Goal: Find specific page/section: Find specific page/section

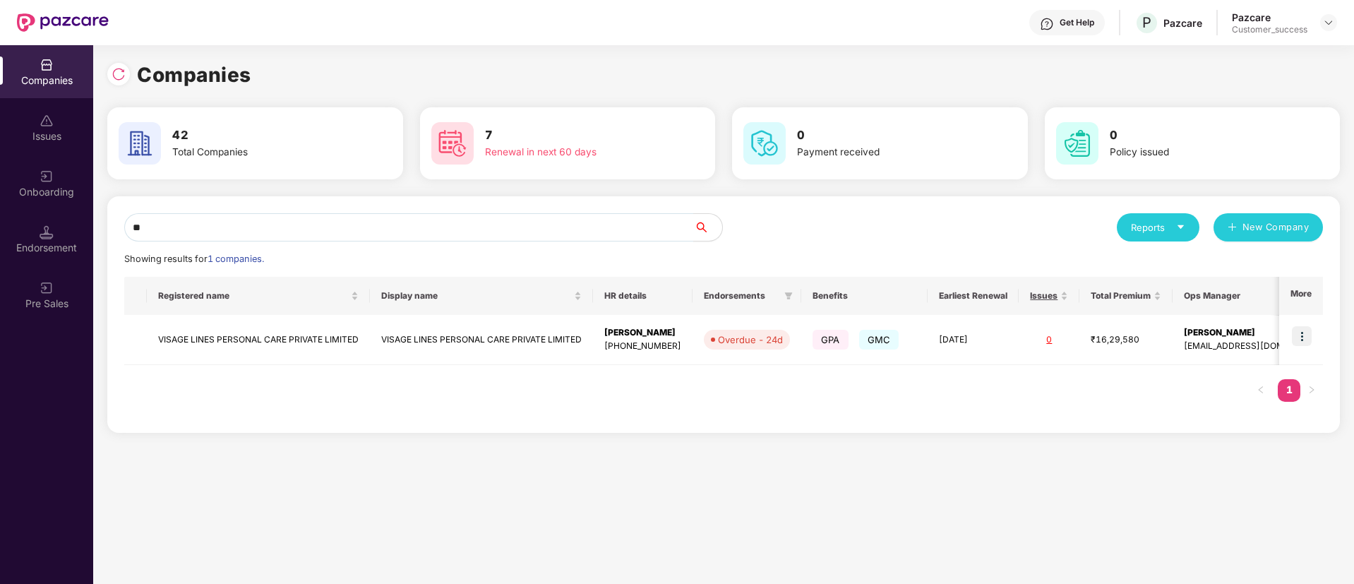
type input "*"
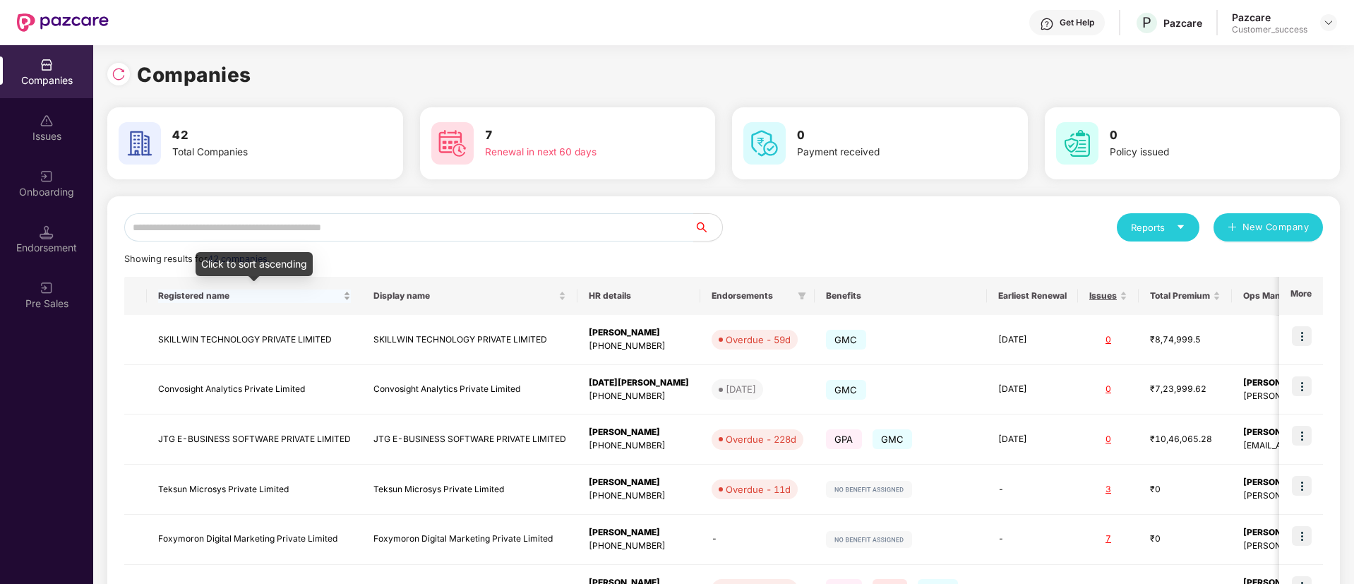
click at [288, 303] on div "Registered name" at bounding box center [254, 295] width 193 height 13
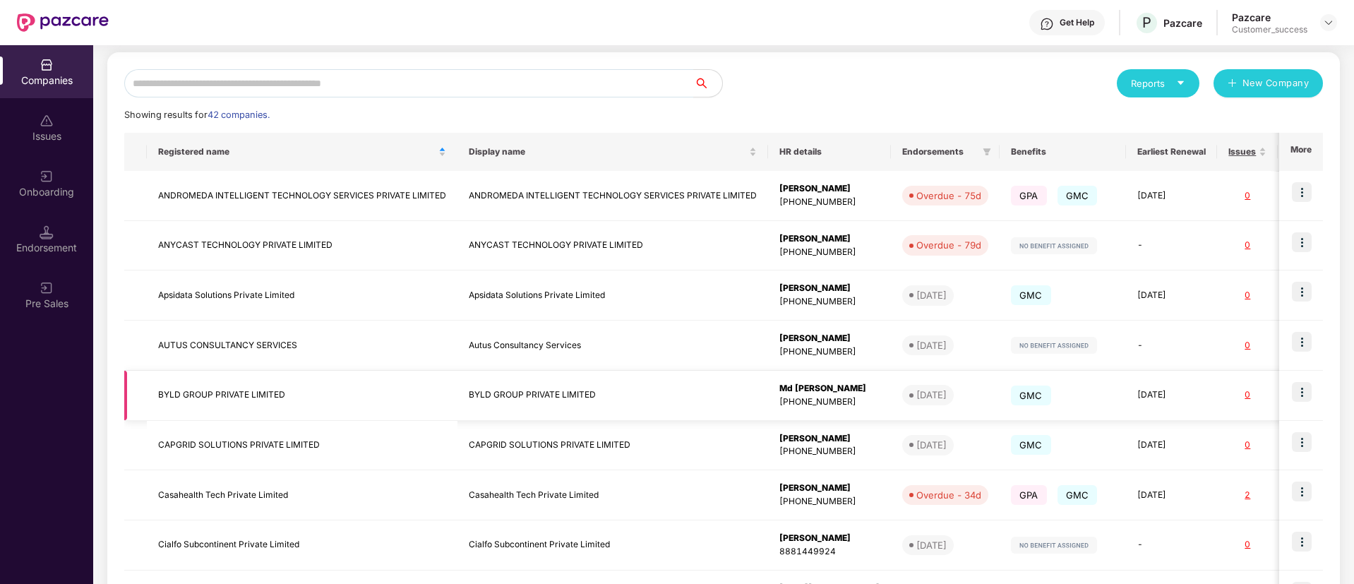
scroll to position [146, 0]
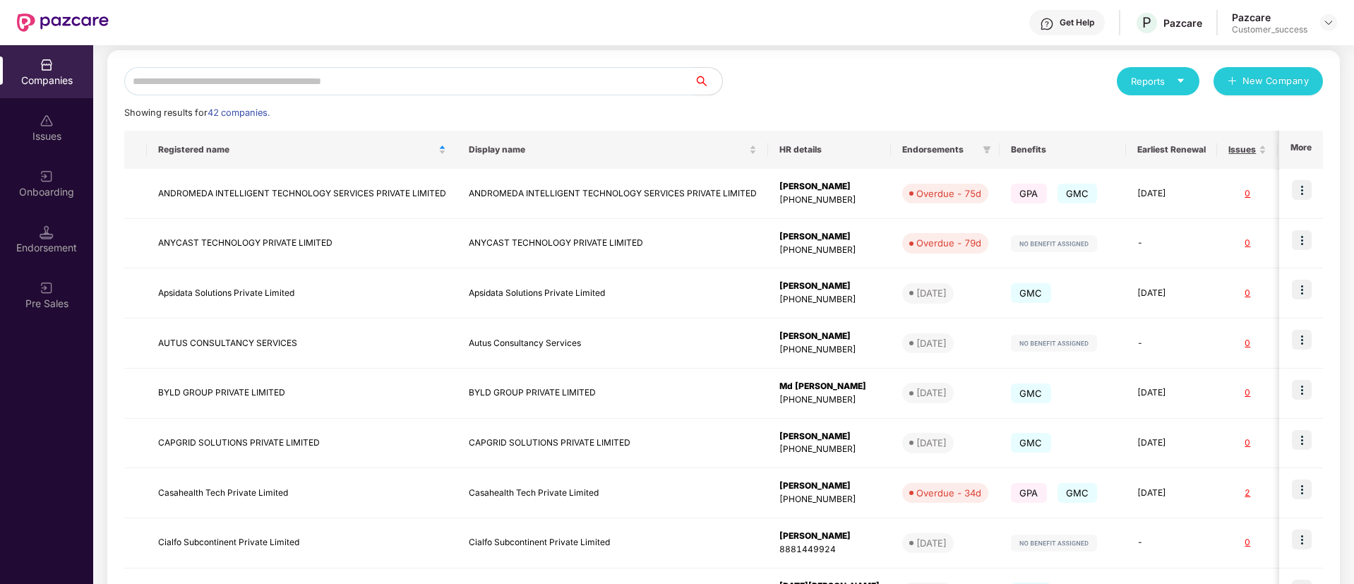
click at [1, 171] on div "Onboarding" at bounding box center [46, 183] width 93 height 53
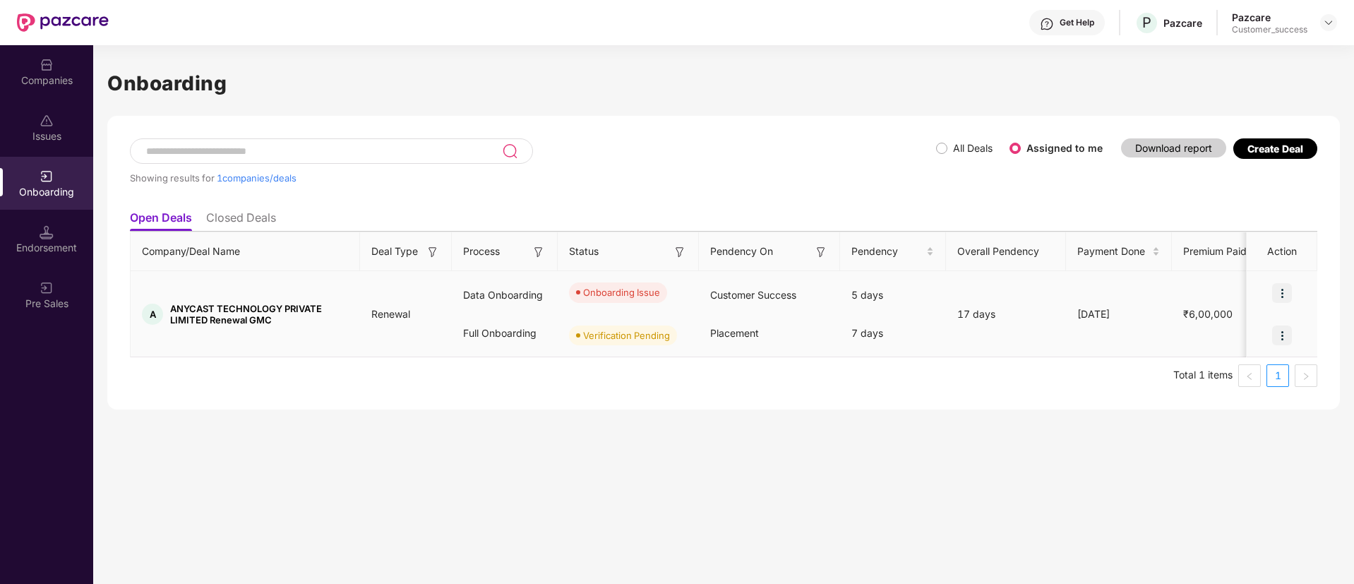
click at [1285, 300] on img at bounding box center [1282, 293] width 20 height 20
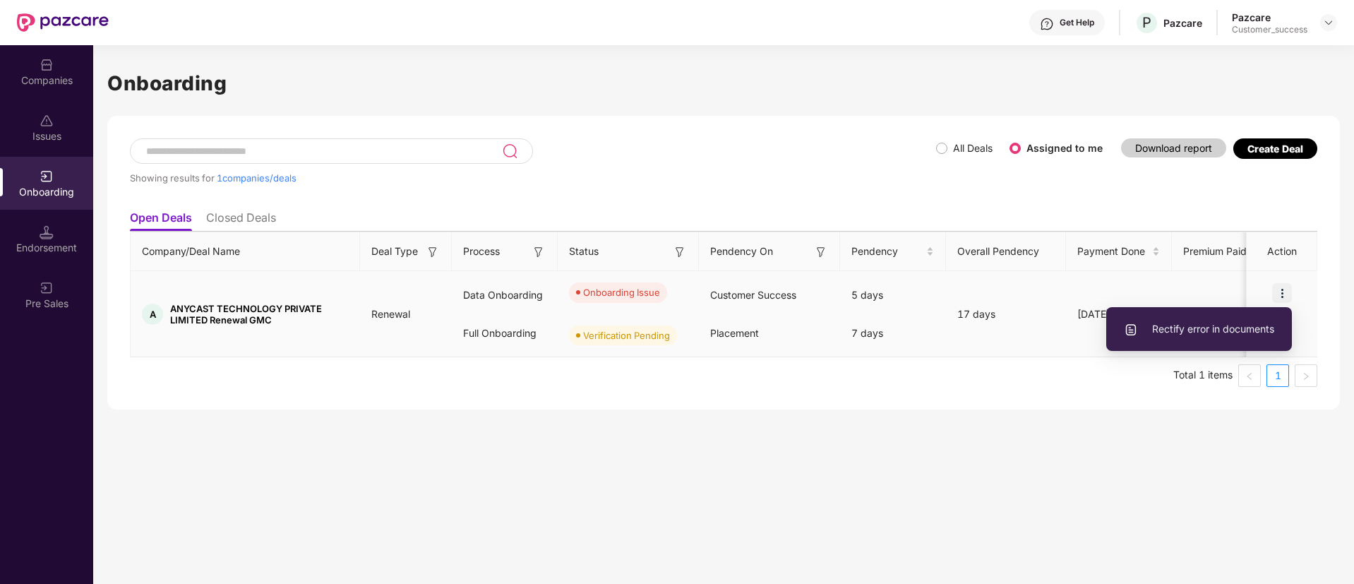
click at [1240, 326] on span "Rectify error in documents" at bounding box center [1199, 329] width 150 height 16
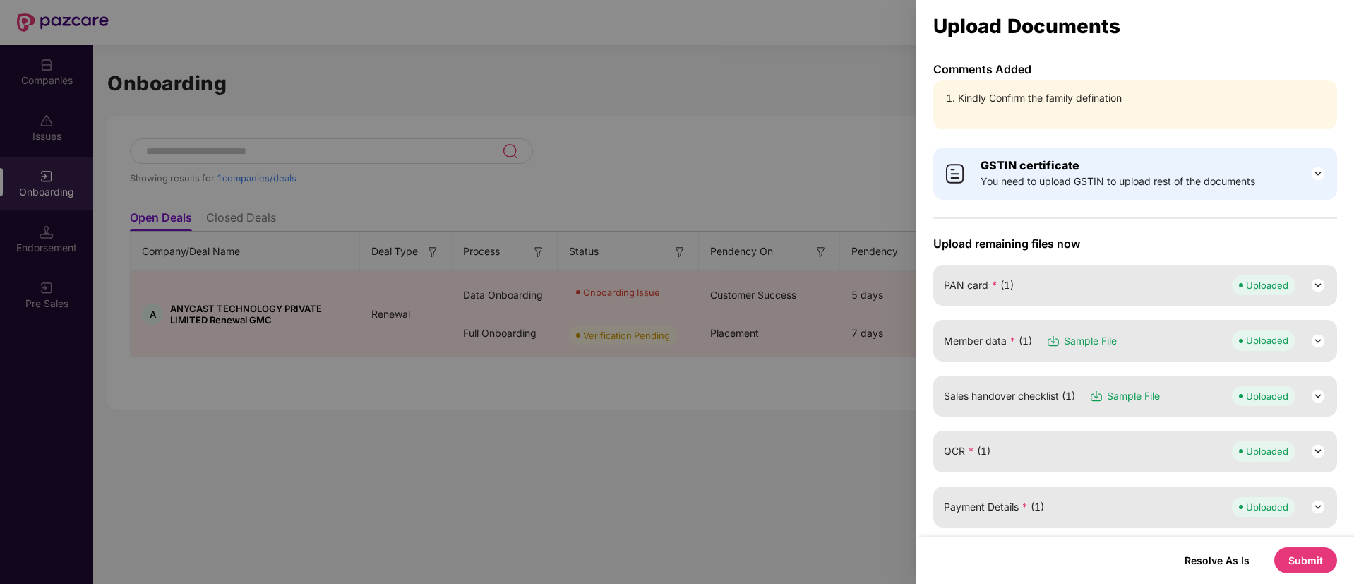
click at [803, 318] on div at bounding box center [677, 292] width 1354 height 584
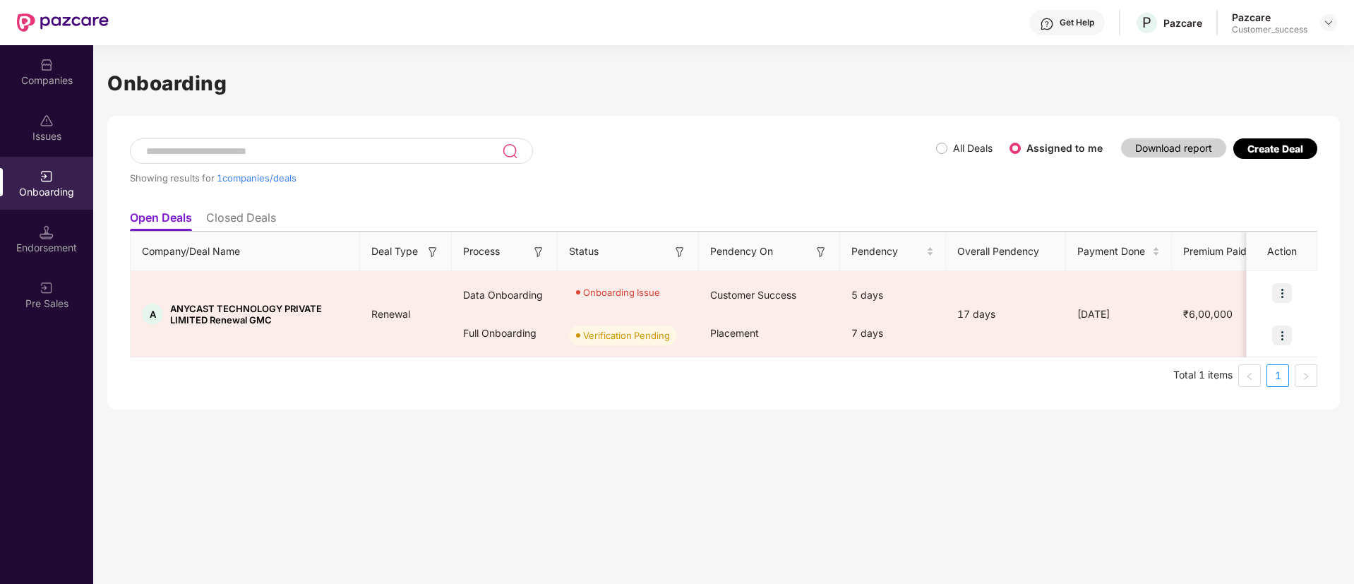
click at [271, 217] on li "Closed Deals" at bounding box center [241, 220] width 70 height 20
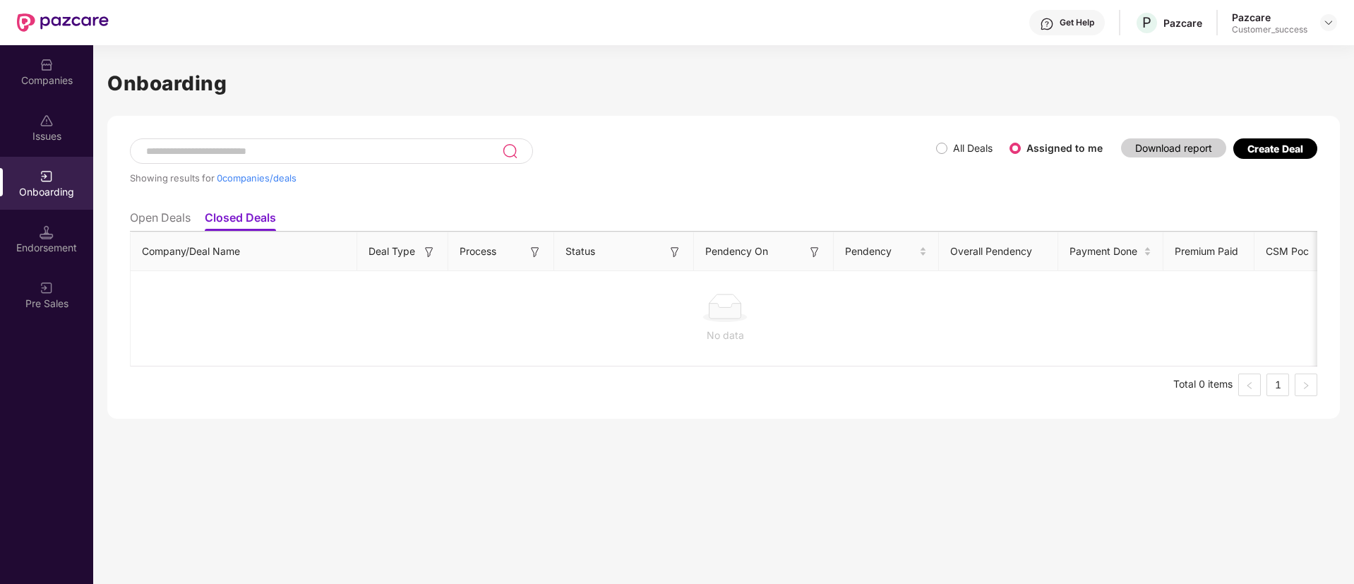
click at [177, 215] on li "Open Deals" at bounding box center [160, 220] width 61 height 20
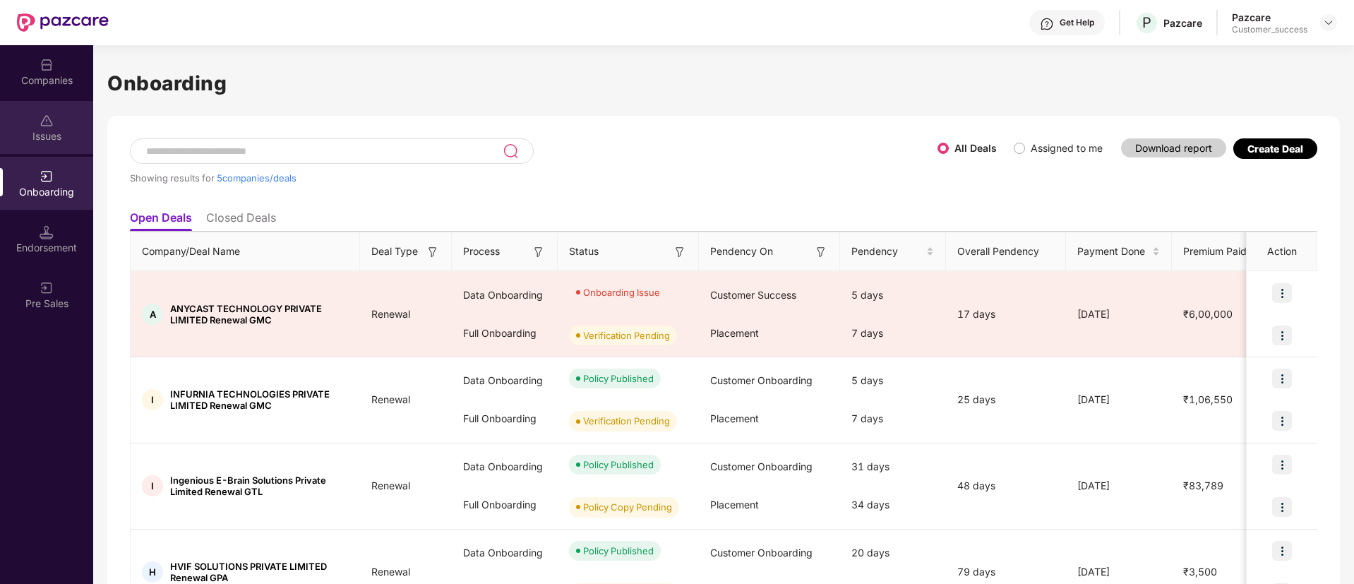
click at [42, 138] on div "Issues" at bounding box center [46, 136] width 93 height 14
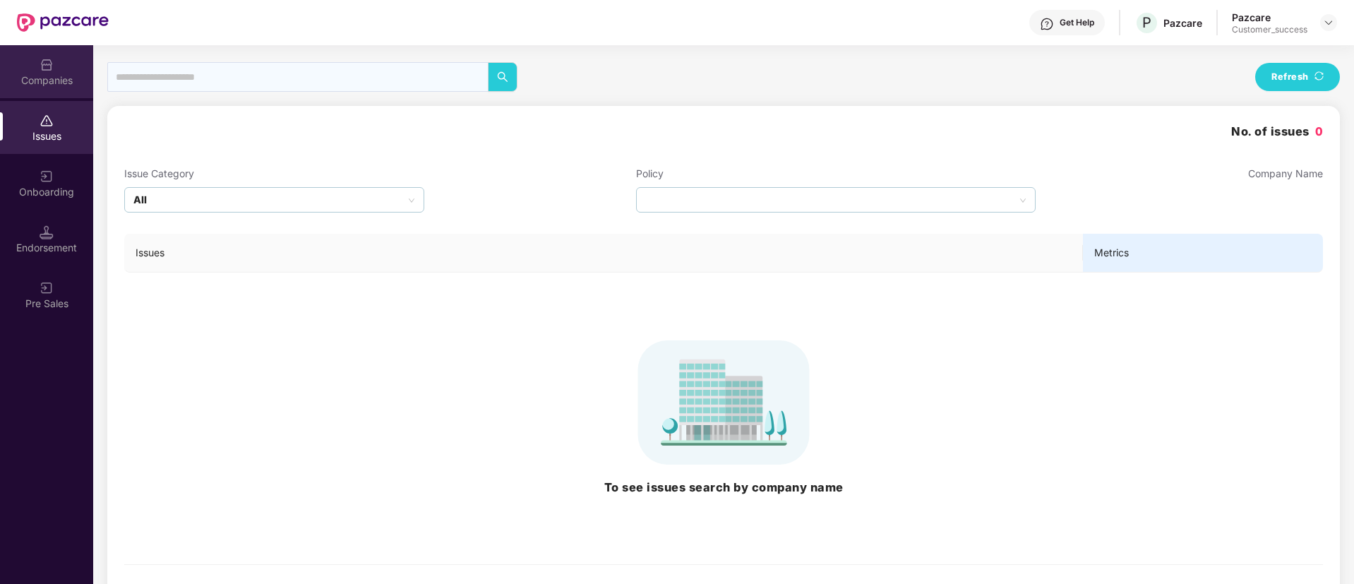
click at [46, 75] on div "Companies" at bounding box center [46, 80] width 93 height 14
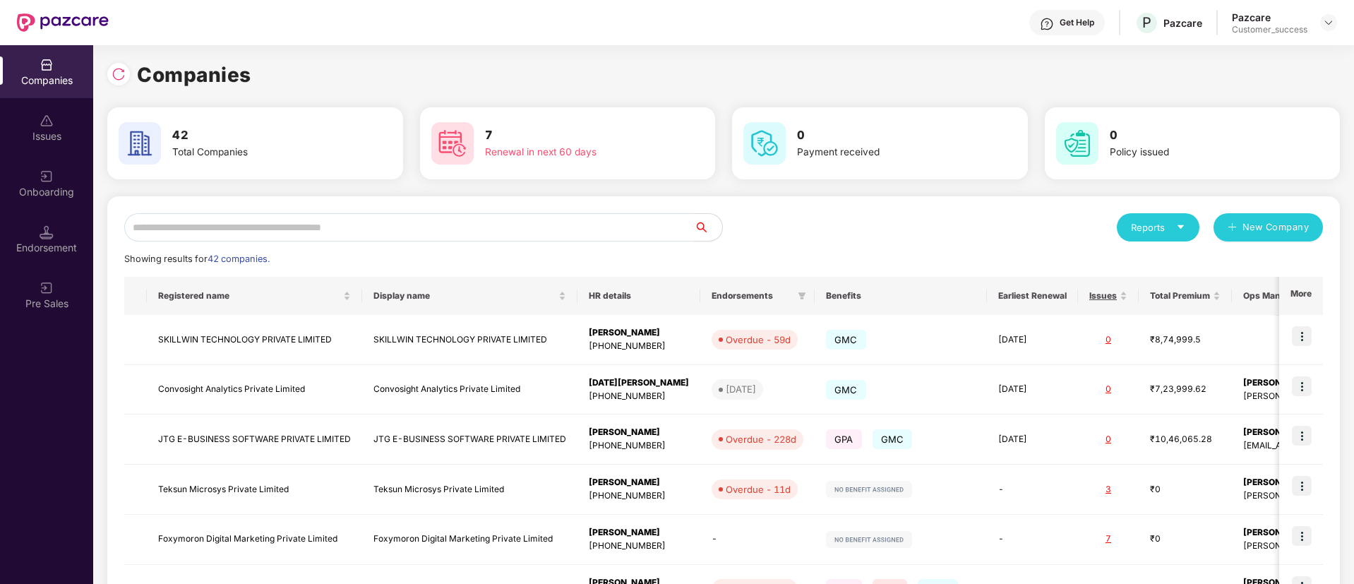
click at [511, 232] on input "text" at bounding box center [409, 227] width 570 height 28
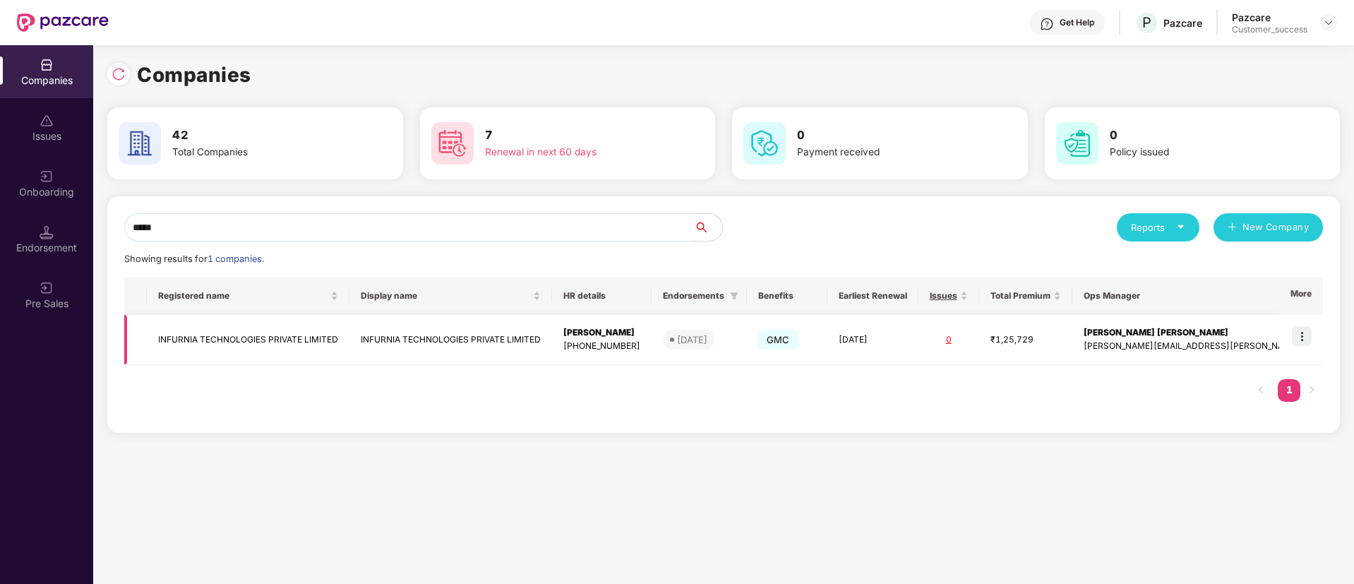
type input "*****"
click at [1306, 334] on img at bounding box center [1302, 336] width 20 height 20
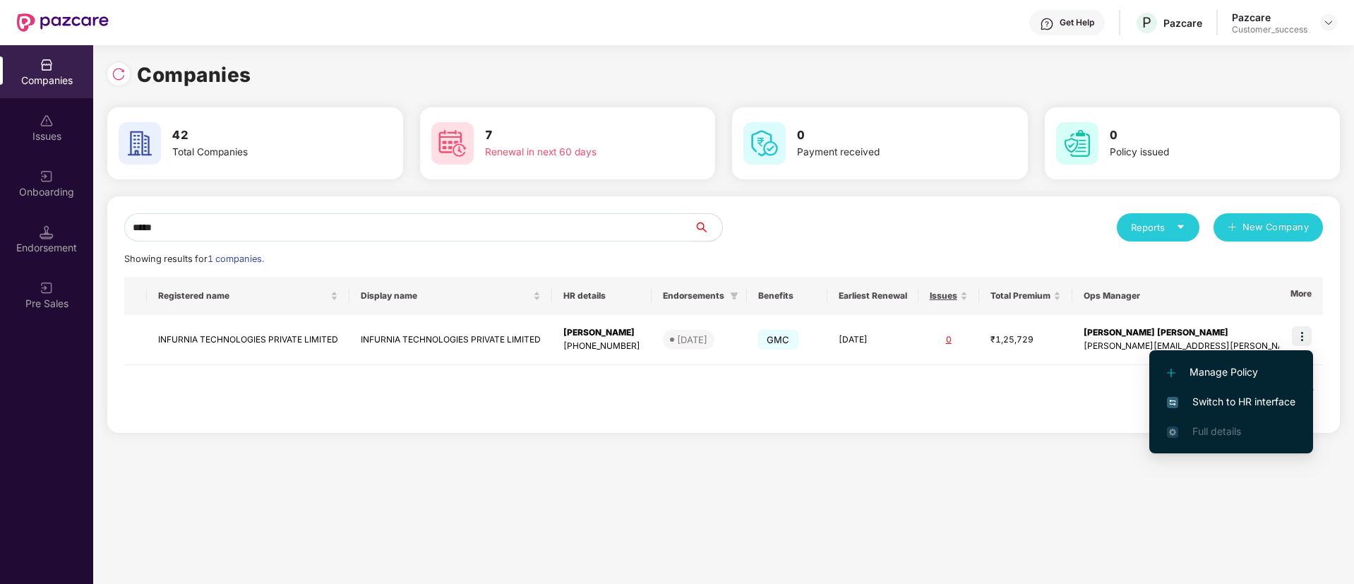
click at [1235, 395] on span "Switch to HR interface" at bounding box center [1231, 402] width 128 height 16
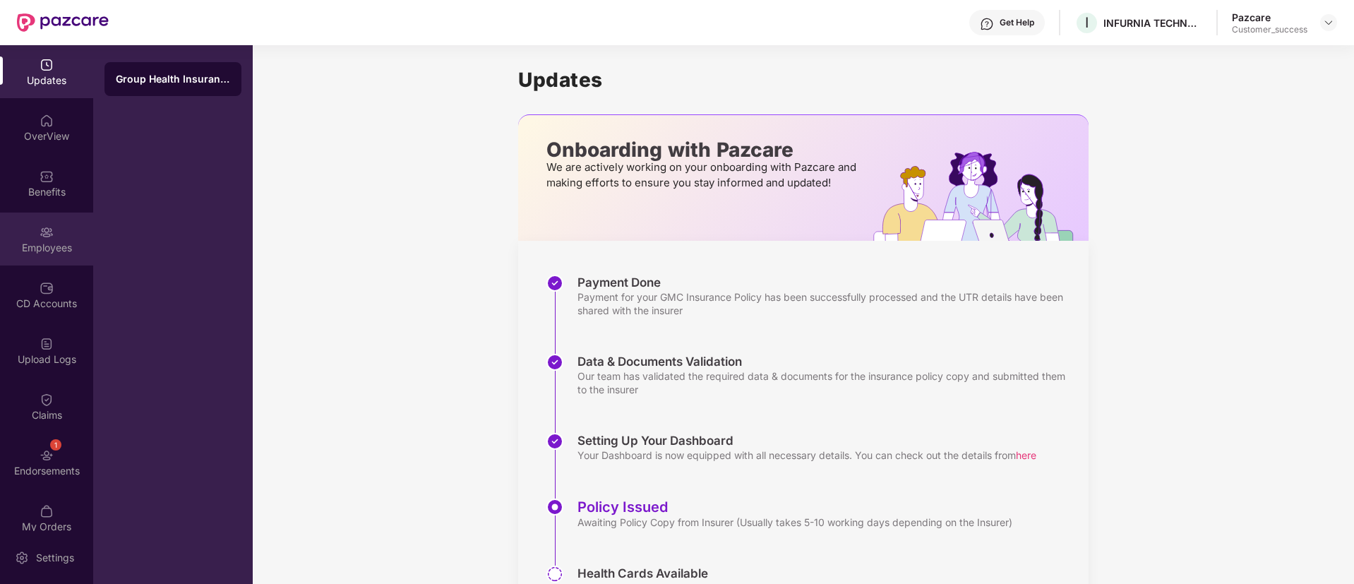
click at [41, 246] on div "Employees" at bounding box center [46, 248] width 93 height 14
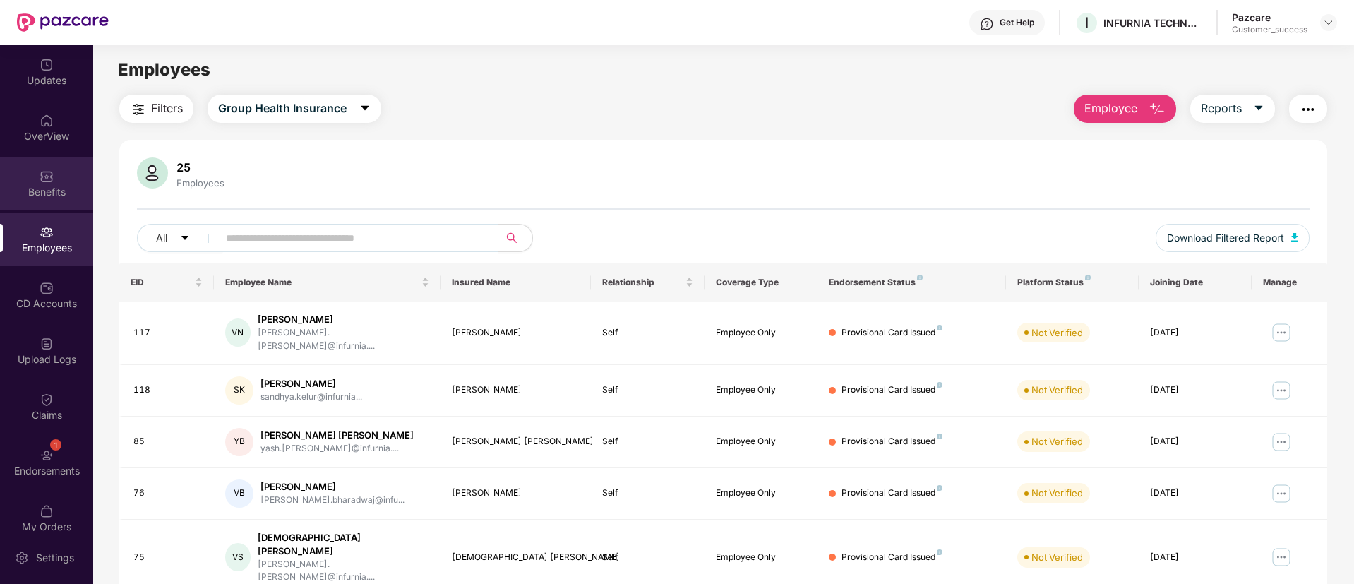
click at [31, 188] on div "Benefits" at bounding box center [46, 192] width 93 height 14
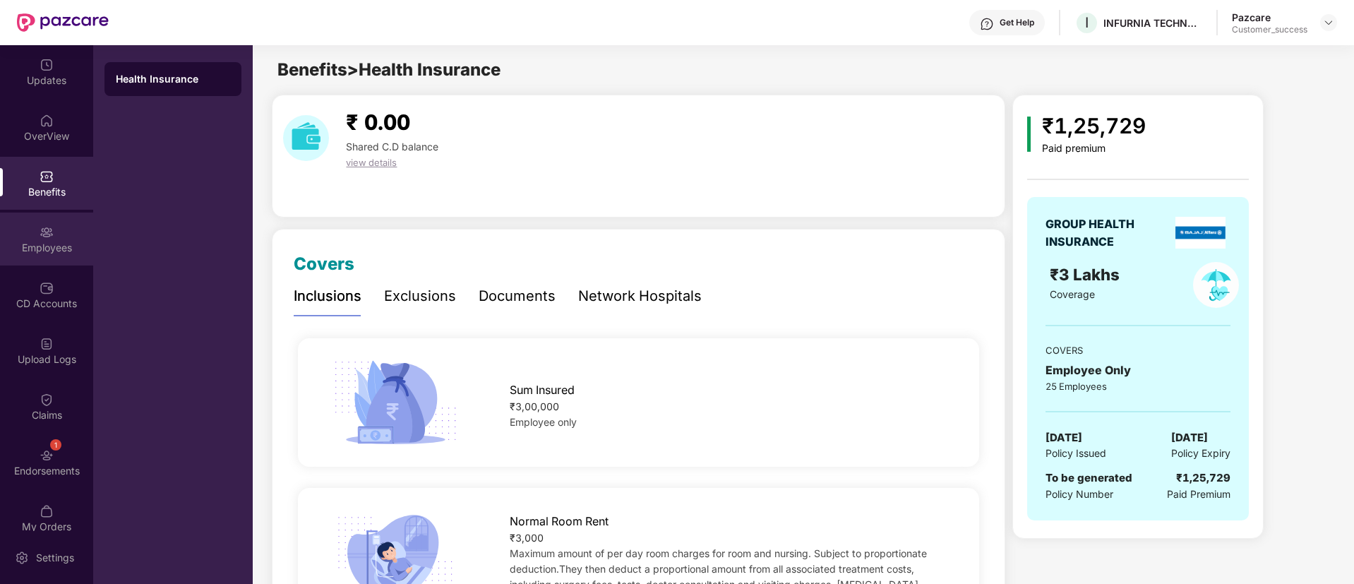
click at [33, 246] on div "Employees" at bounding box center [46, 248] width 93 height 14
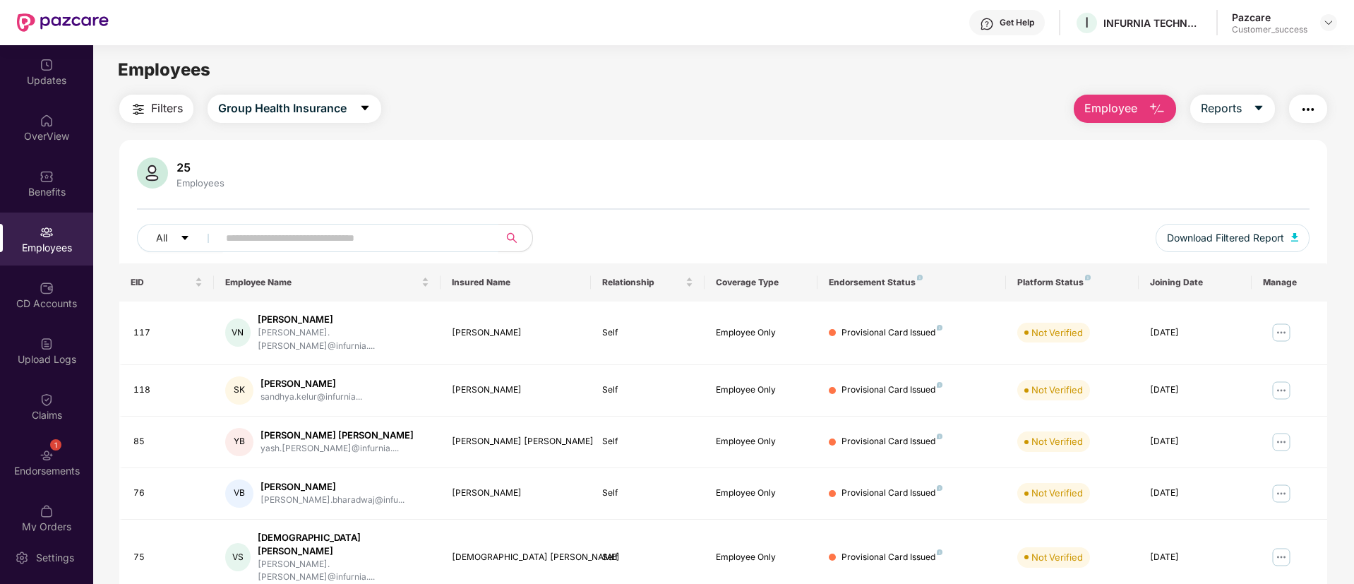
click at [357, 243] on input "text" at bounding box center [352, 237] width 253 height 21
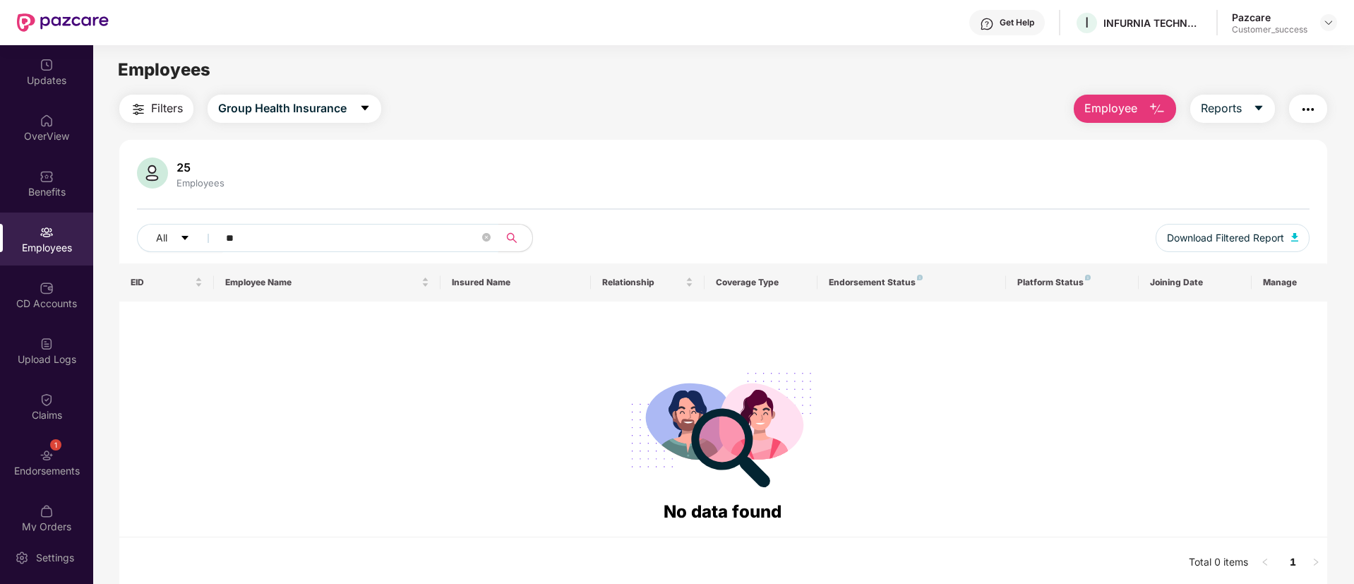
type input "*"
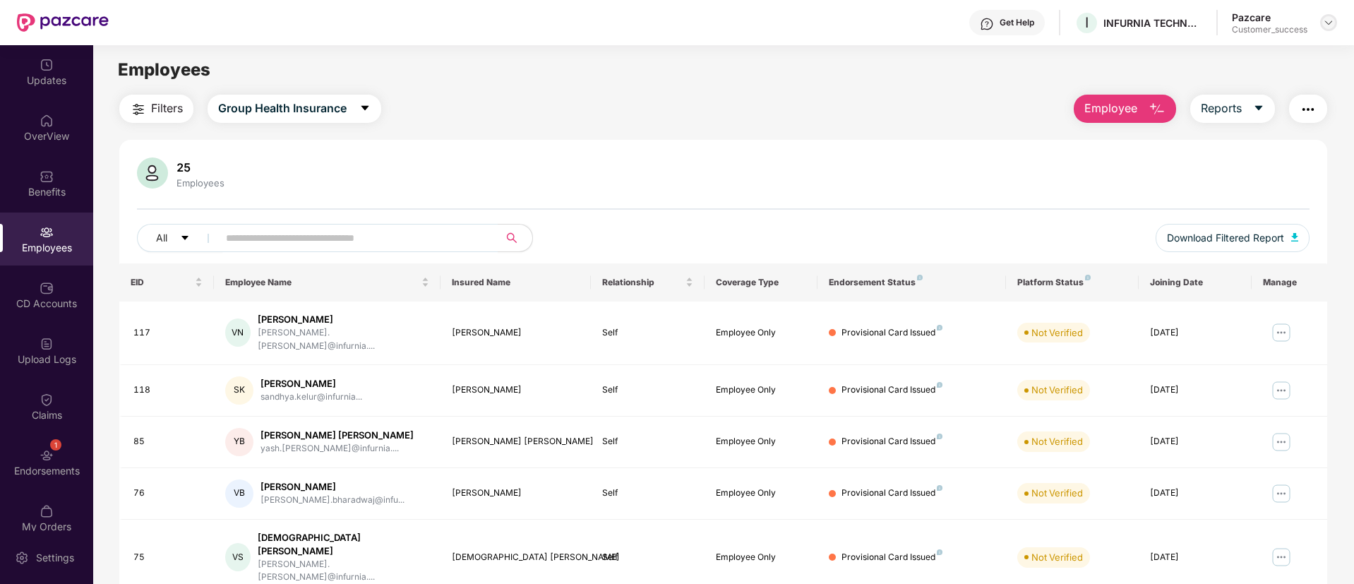
click at [1334, 27] on div at bounding box center [1328, 22] width 17 height 17
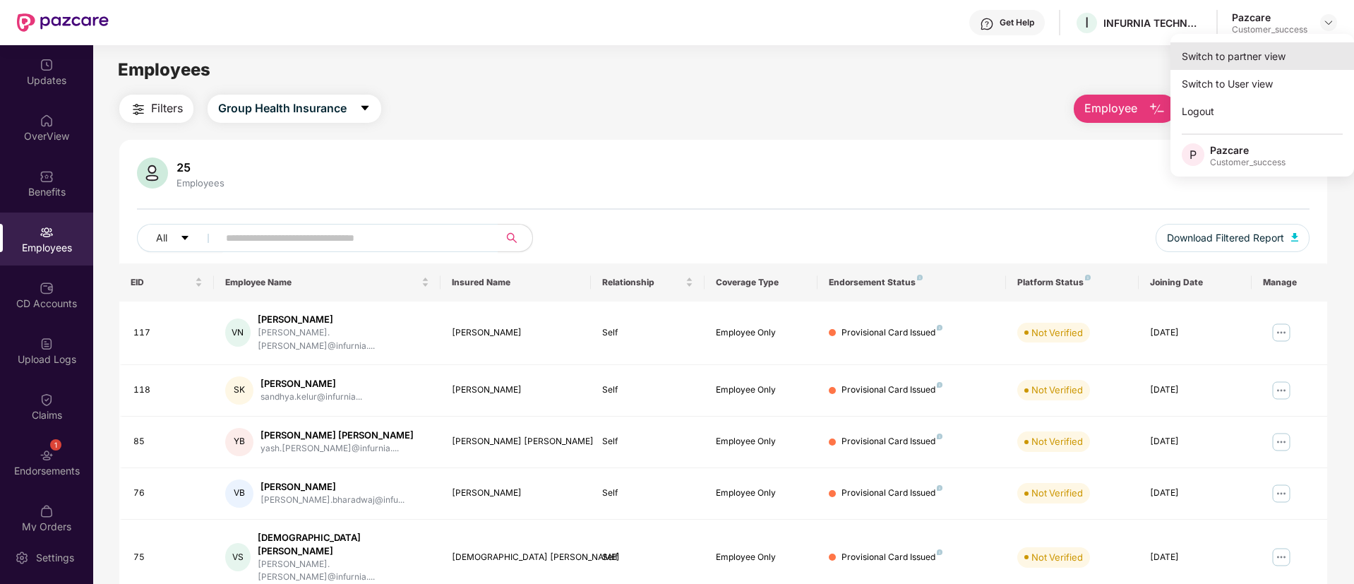
click at [1269, 63] on div "Switch to partner view" at bounding box center [1262, 56] width 184 height 28
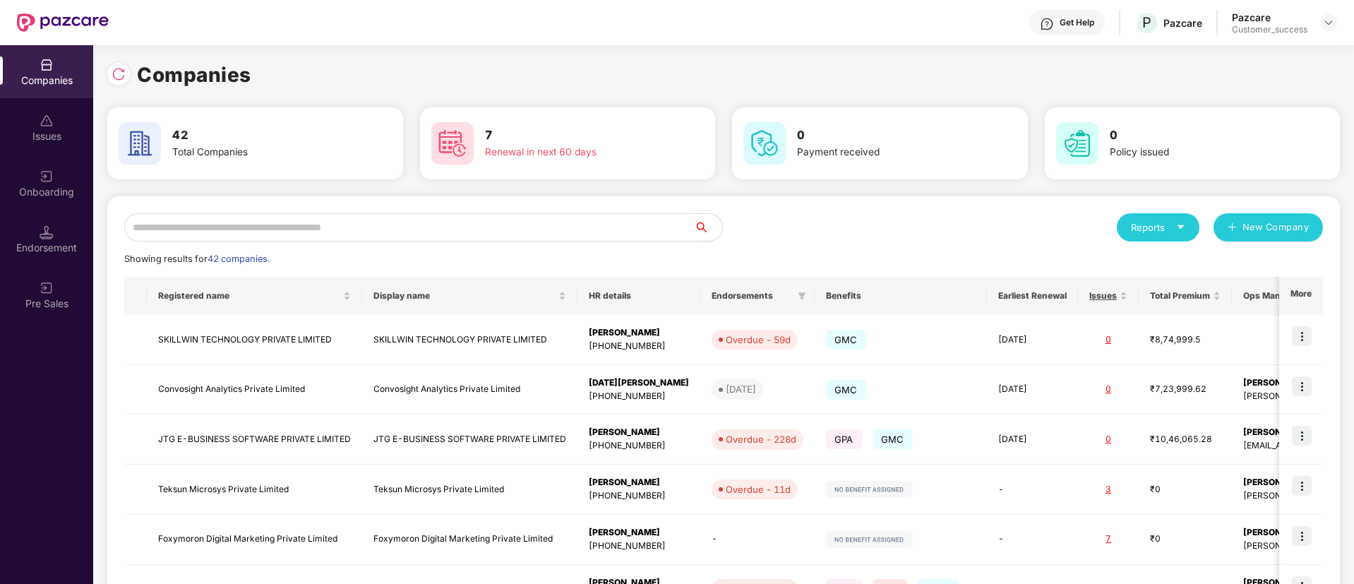
click at [585, 233] on input "text" at bounding box center [409, 227] width 570 height 28
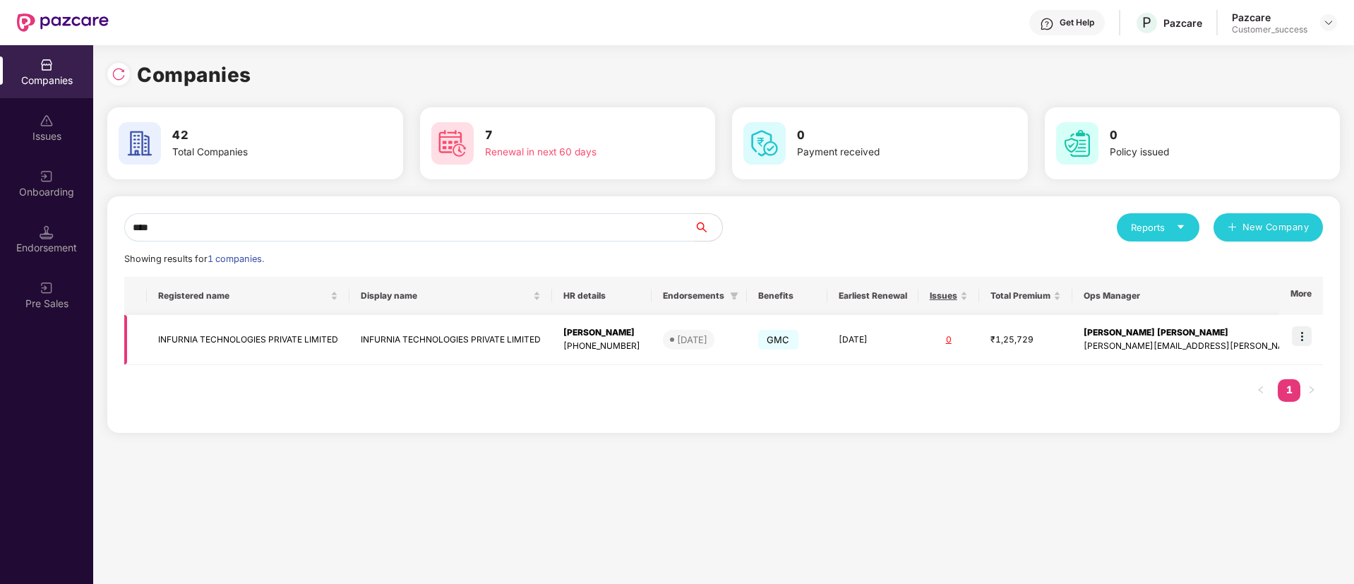
type input "****"
click at [1301, 331] on img at bounding box center [1302, 336] width 20 height 20
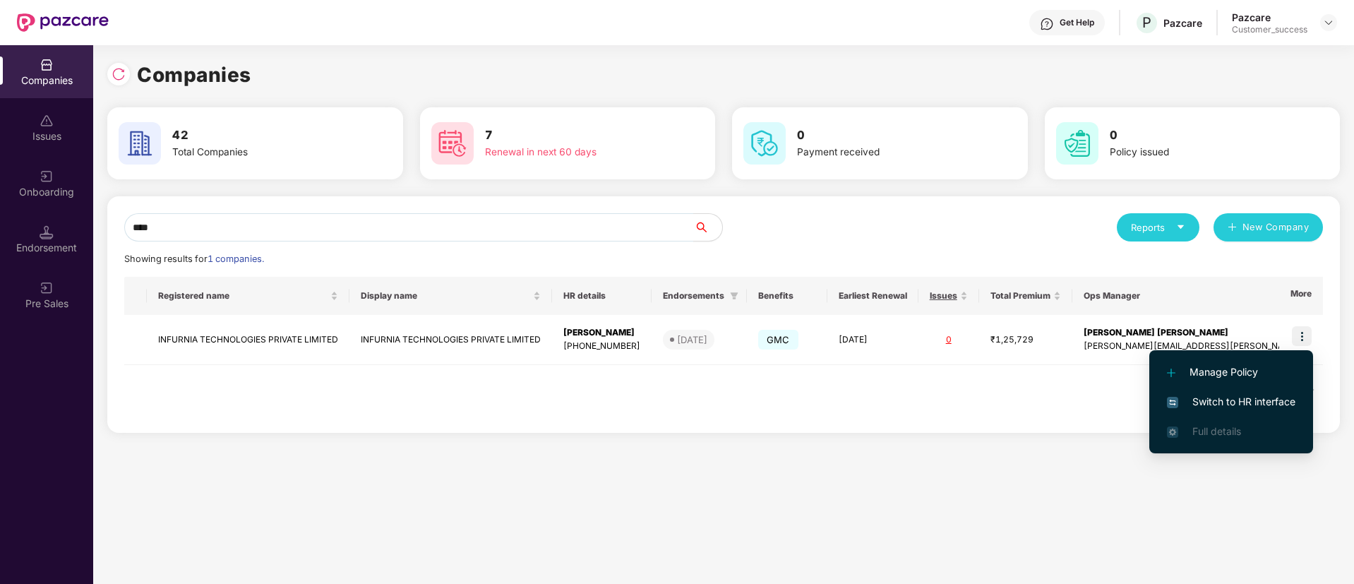
click at [1199, 402] on span "Switch to HR interface" at bounding box center [1231, 402] width 128 height 16
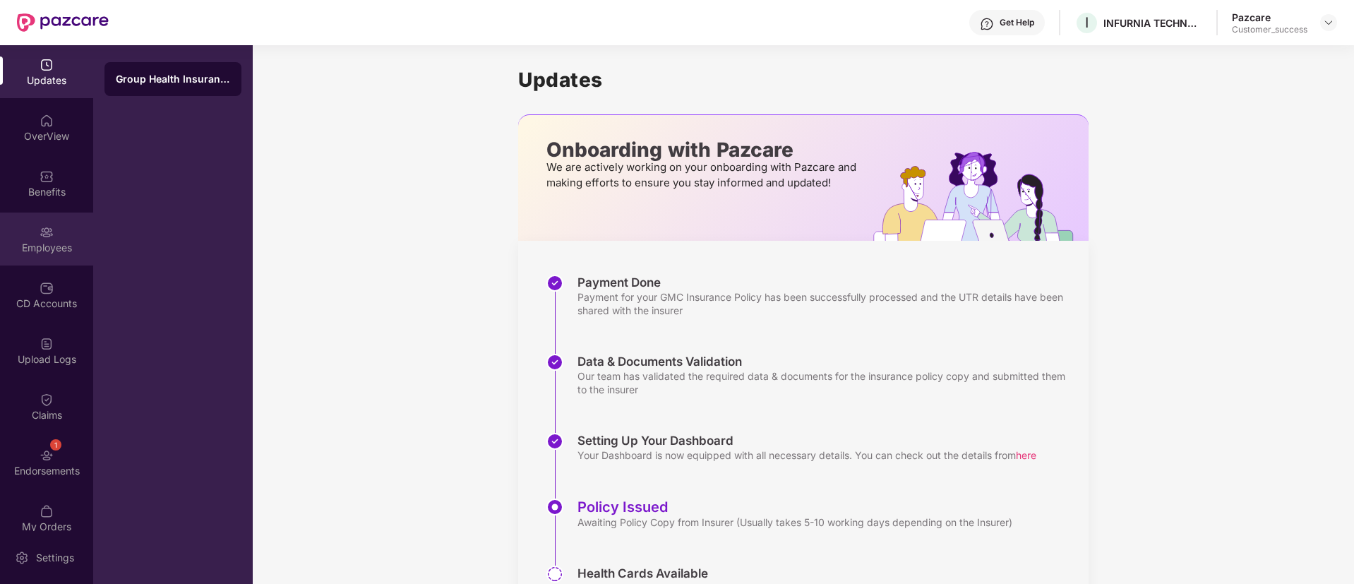
click at [37, 221] on div "Employees" at bounding box center [46, 238] width 93 height 53
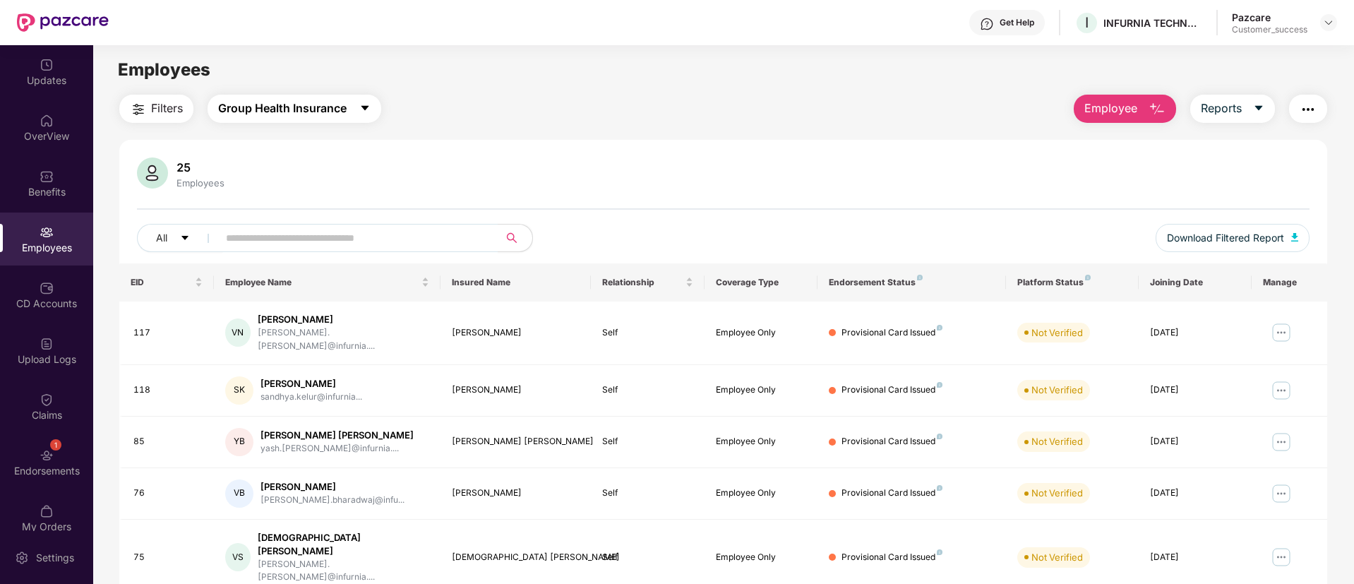
click at [323, 105] on span "Group Health Insurance" at bounding box center [282, 109] width 128 height 18
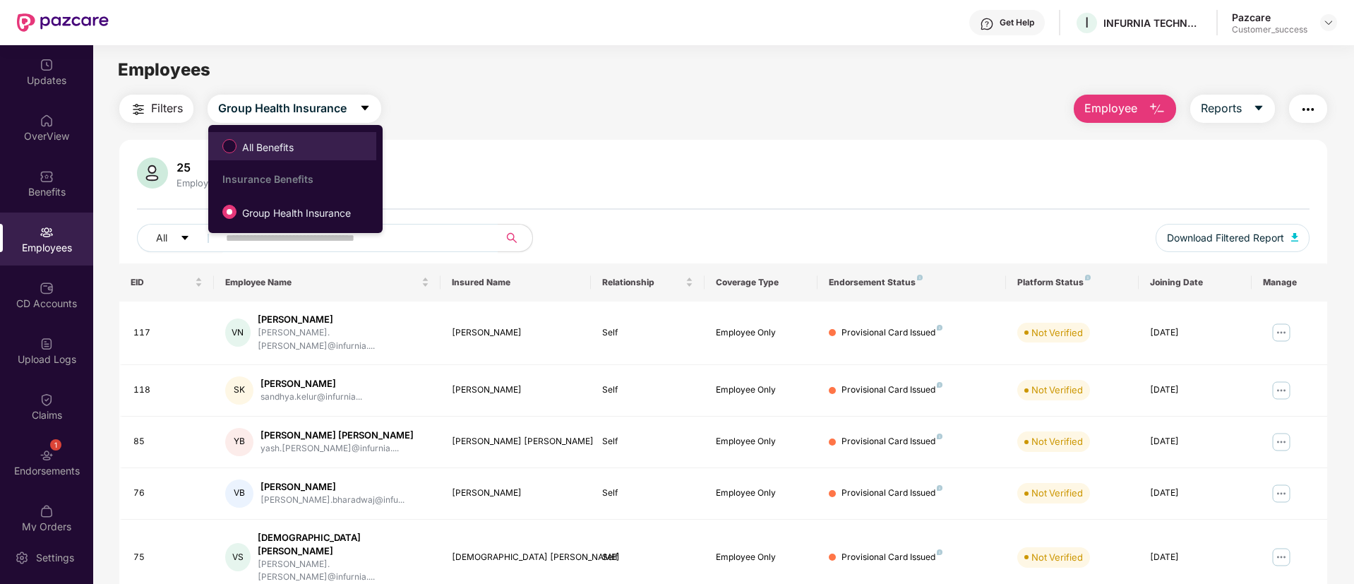
click at [317, 155] on span "All Benefits" at bounding box center [292, 146] width 154 height 24
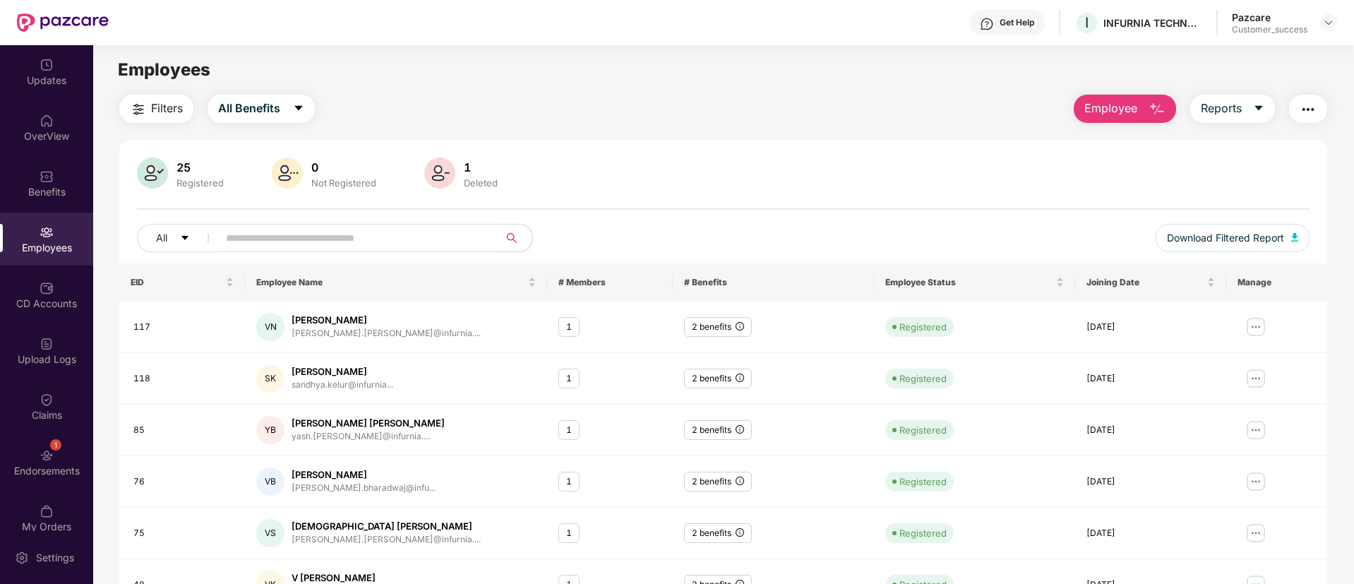
click at [478, 174] on div "1 Deleted" at bounding box center [480, 174] width 45 height 30
click at [366, 232] on input "text" at bounding box center [352, 237] width 253 height 21
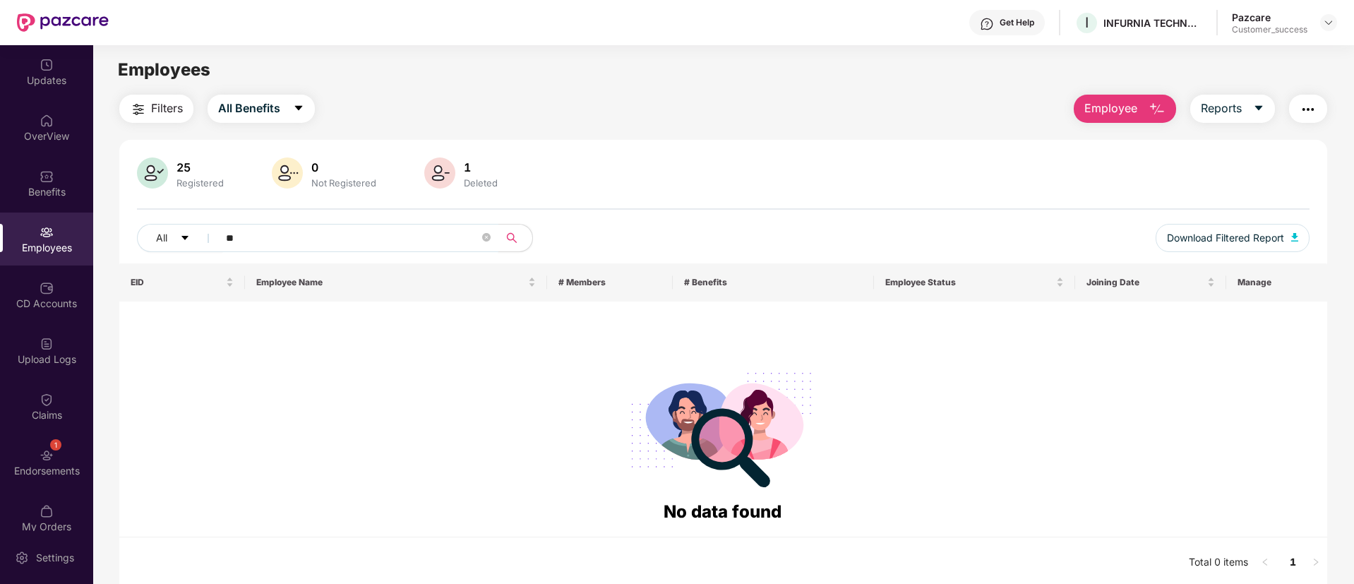
type input "*"
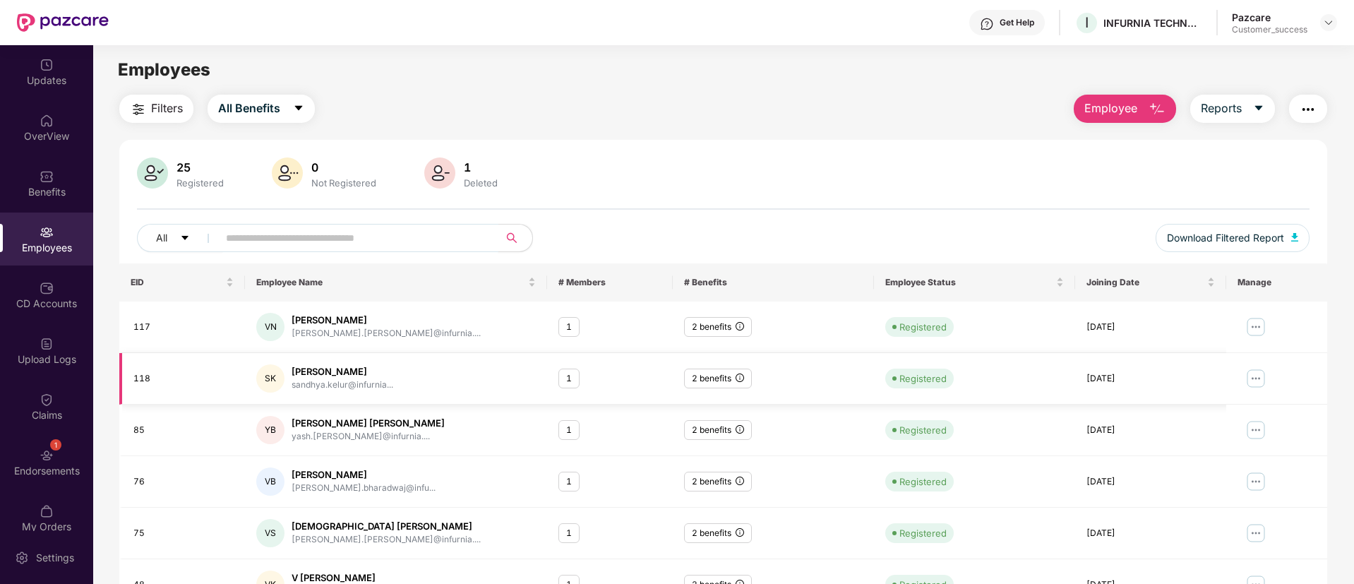
scroll to position [284, 0]
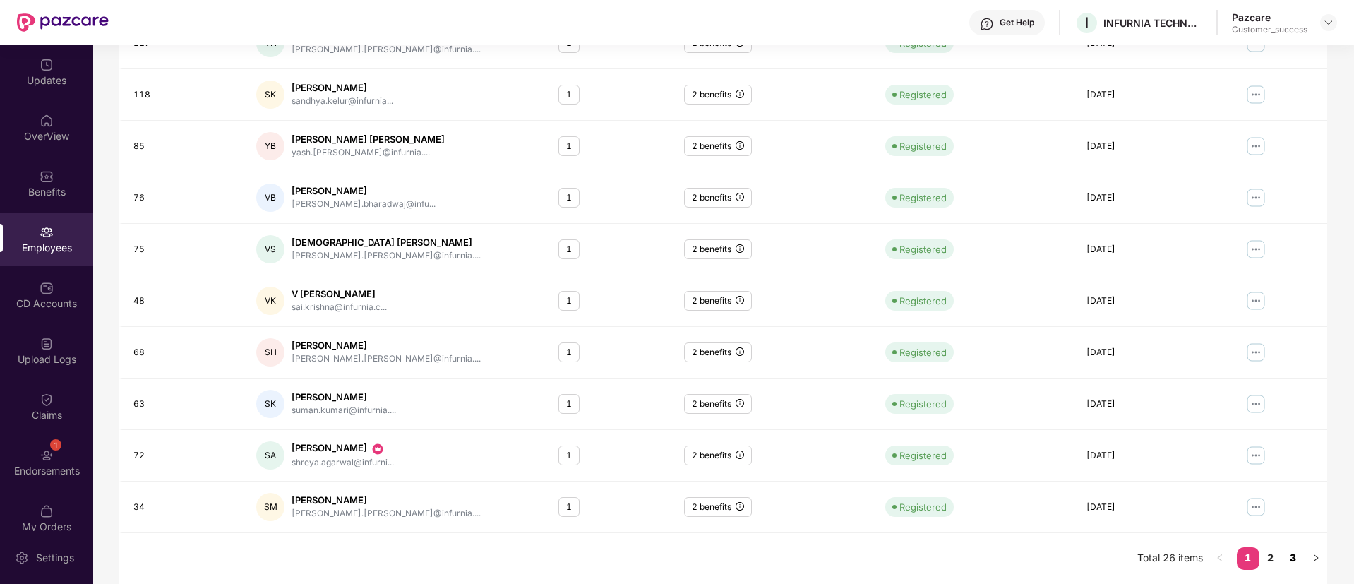
click at [1297, 558] on link "3" at bounding box center [1293, 557] width 23 height 21
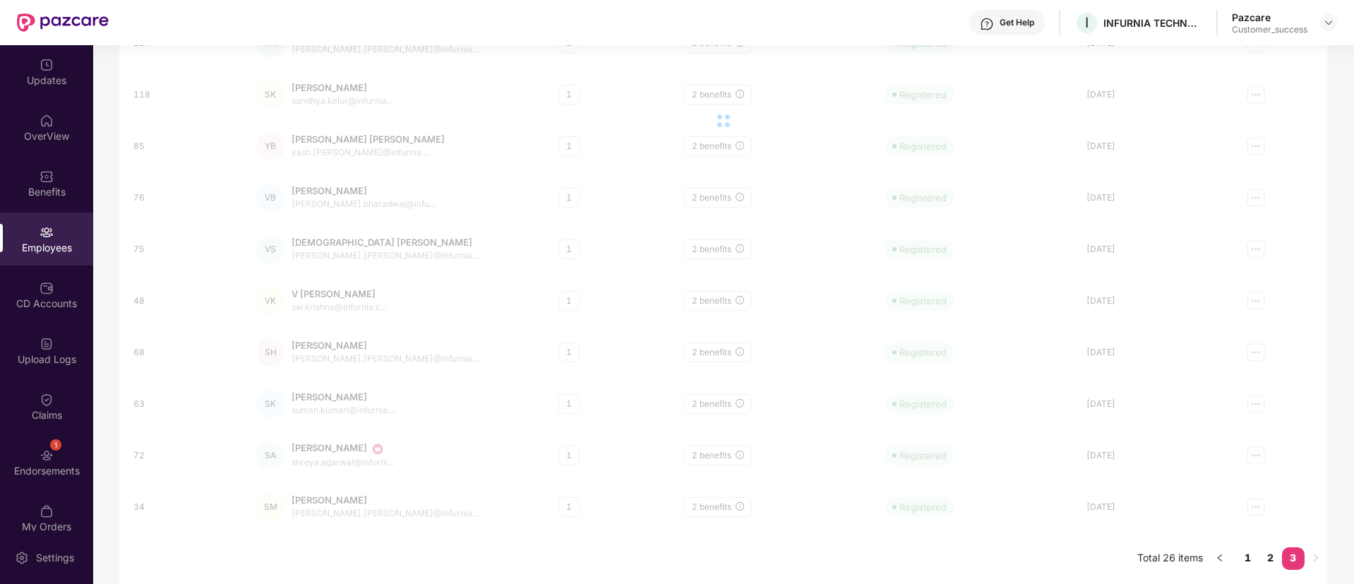
scroll to position [78, 0]
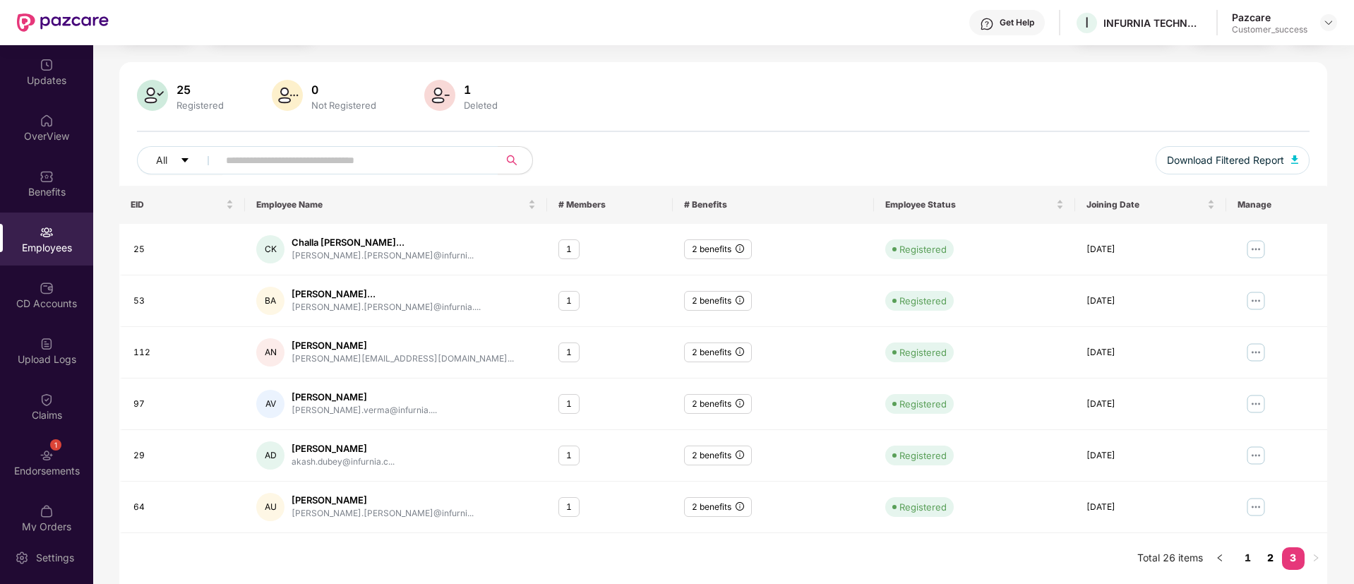
click at [1271, 561] on link "2" at bounding box center [1270, 557] width 23 height 21
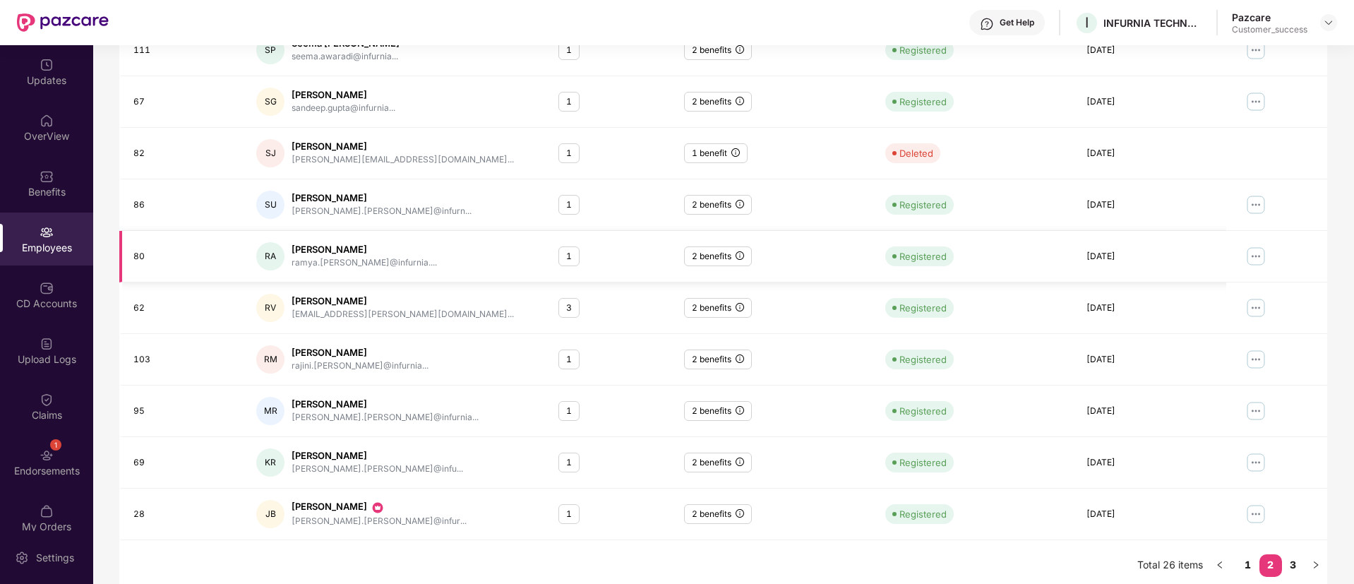
scroll to position [284, 0]
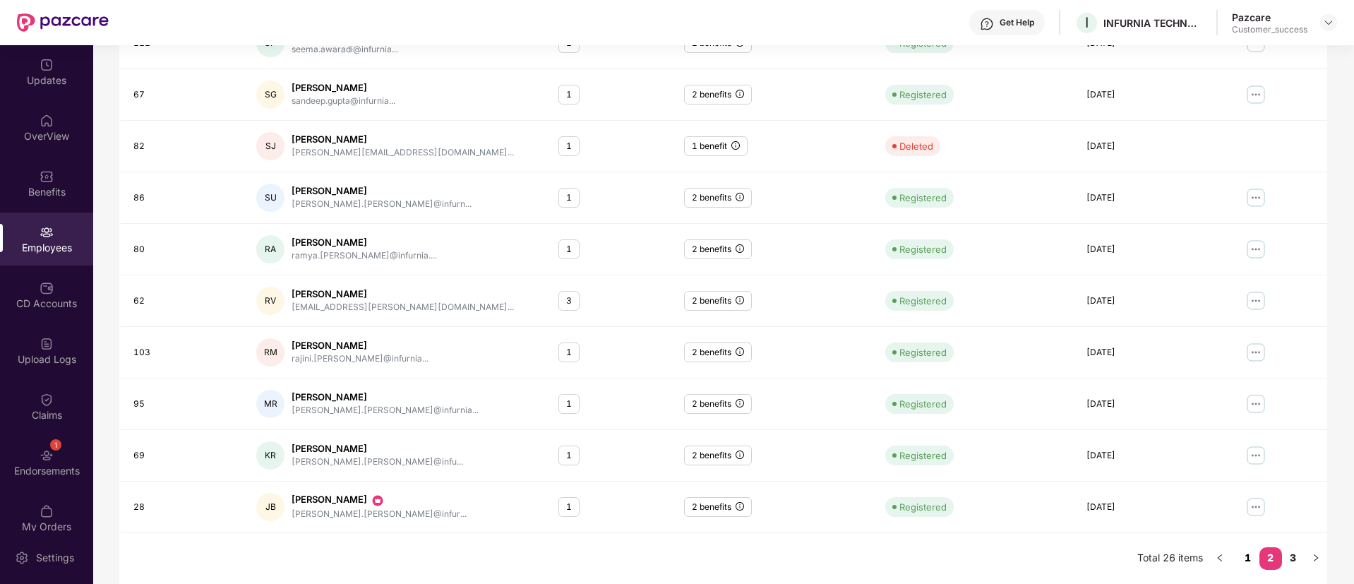
click at [1252, 557] on link "1" at bounding box center [1248, 557] width 23 height 21
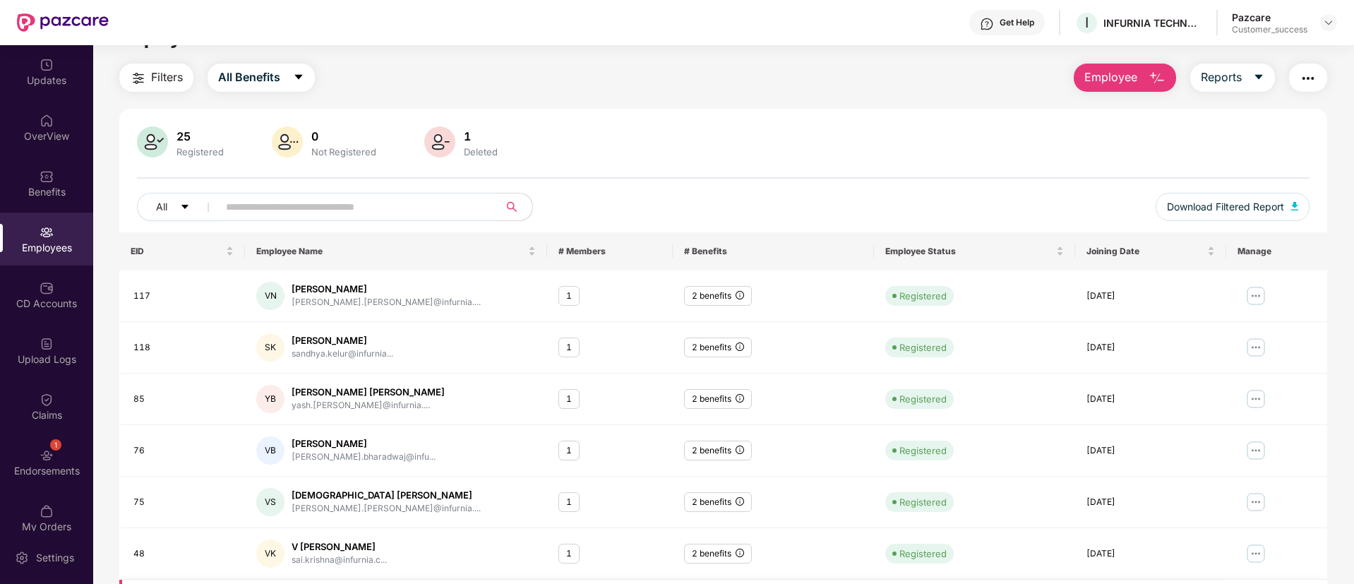
scroll to position [16, 0]
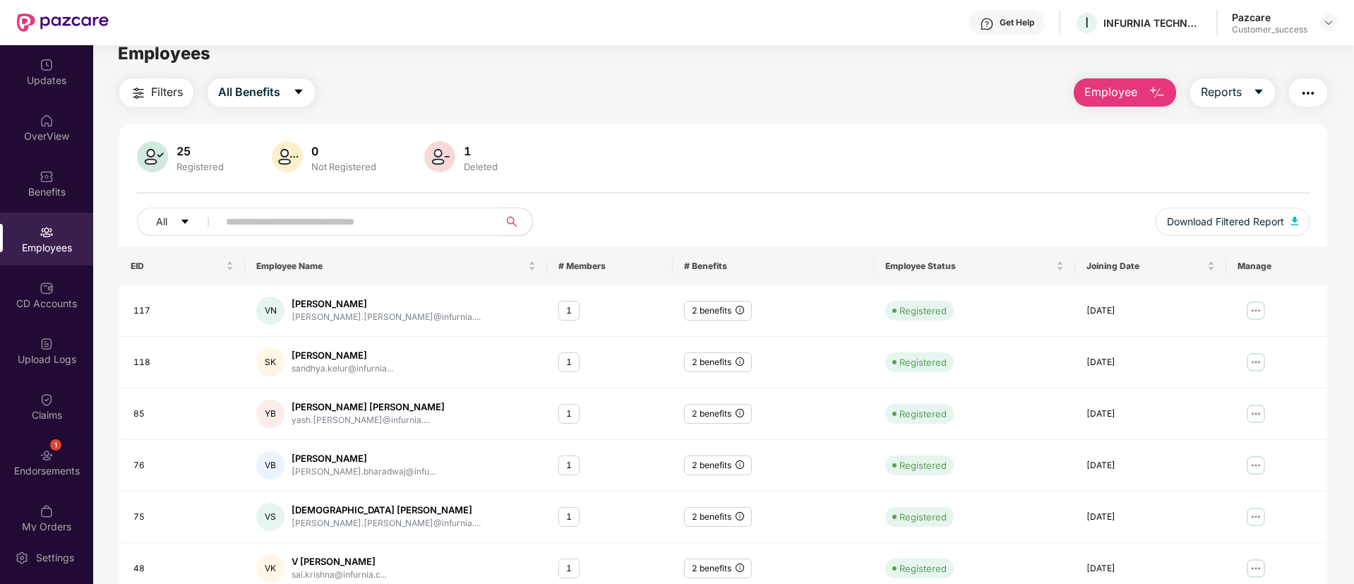
click at [476, 160] on div "1 Deleted" at bounding box center [480, 158] width 45 height 30
click at [1330, 20] on img at bounding box center [1328, 22] width 11 height 11
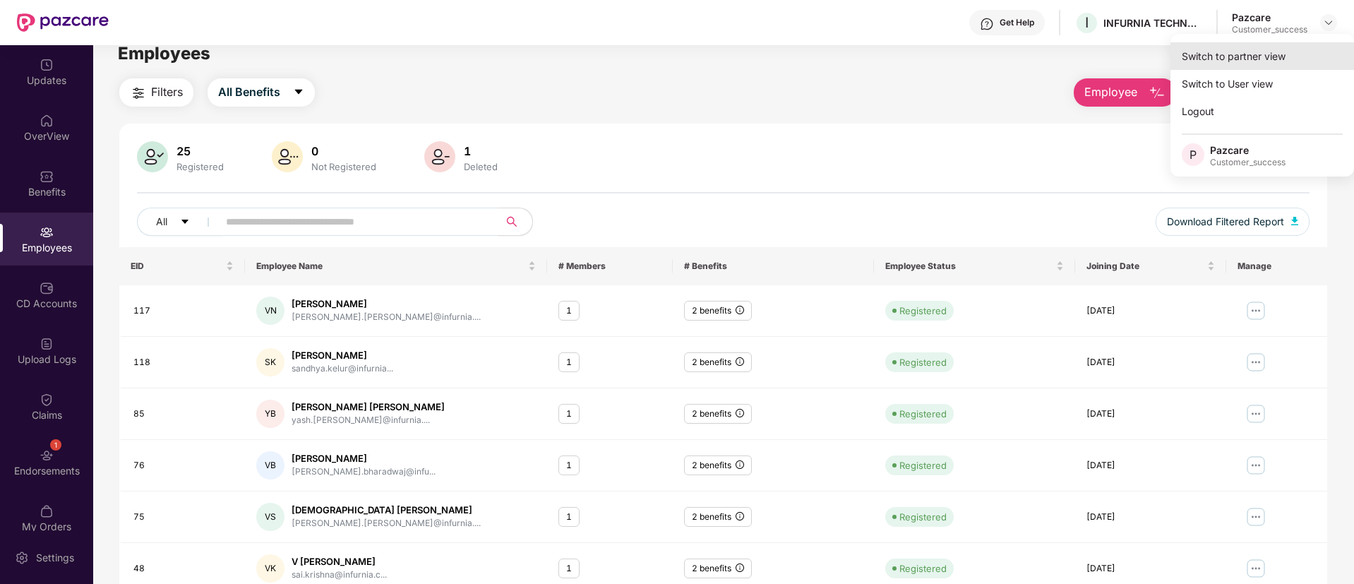
click at [1292, 47] on div "Switch to partner view" at bounding box center [1262, 56] width 184 height 28
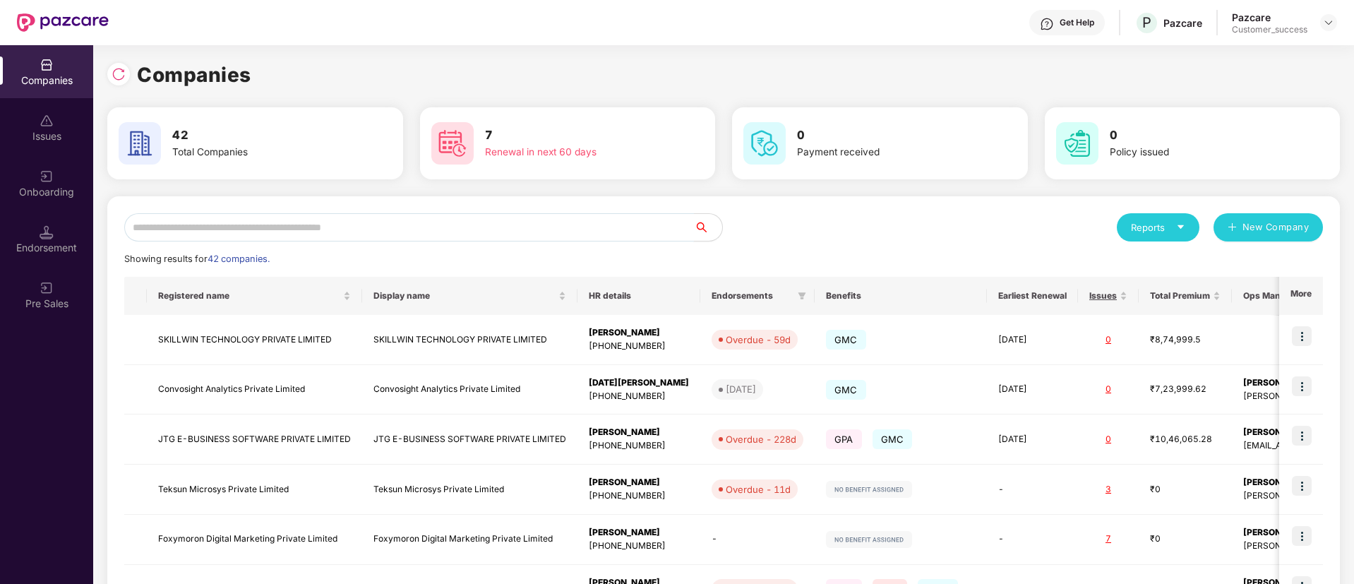
click at [303, 225] on input "text" at bounding box center [409, 227] width 570 height 28
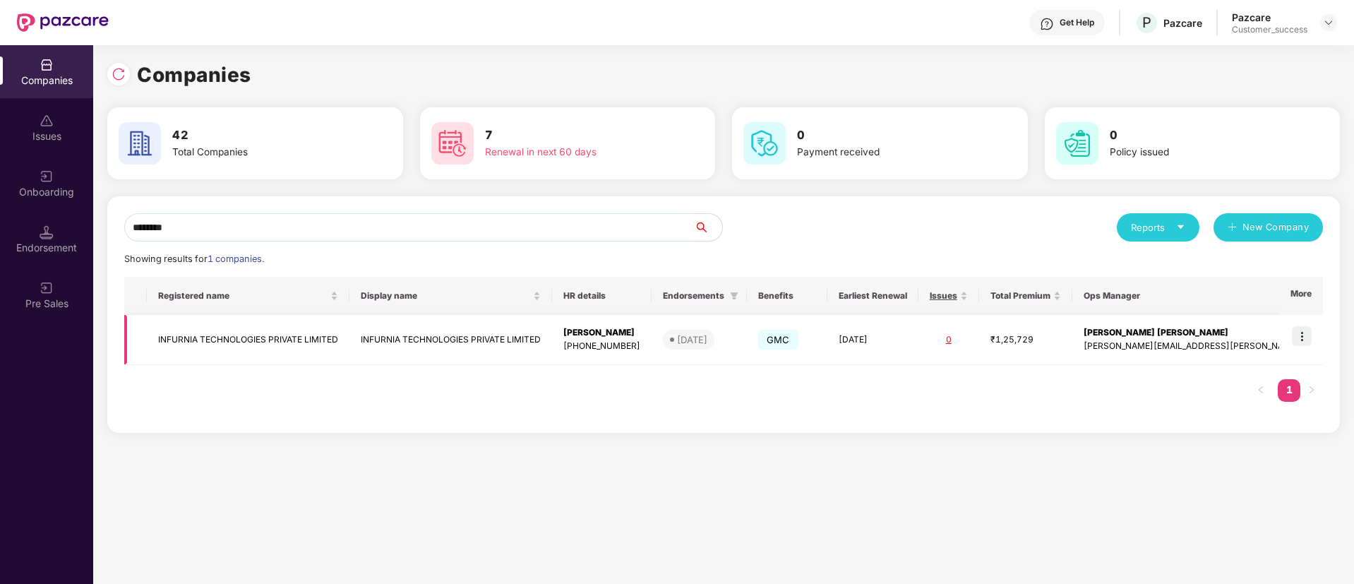
type input "********"
copy div "[PERSON_NAME]"
drag, startPoint x: 663, startPoint y: 335, endPoint x: 580, endPoint y: 334, distance: 83.3
click at [580, 334] on td "[PERSON_NAME] [PHONE_NUMBER]" at bounding box center [602, 340] width 100 height 50
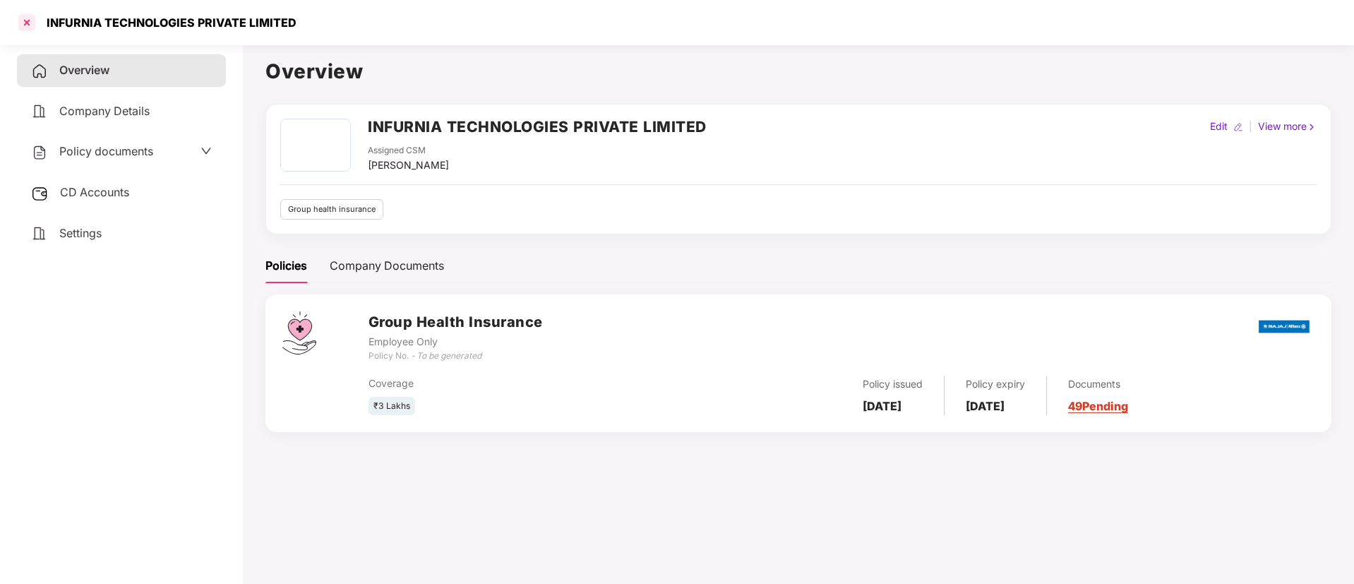
click at [34, 16] on div at bounding box center [27, 22] width 23 height 23
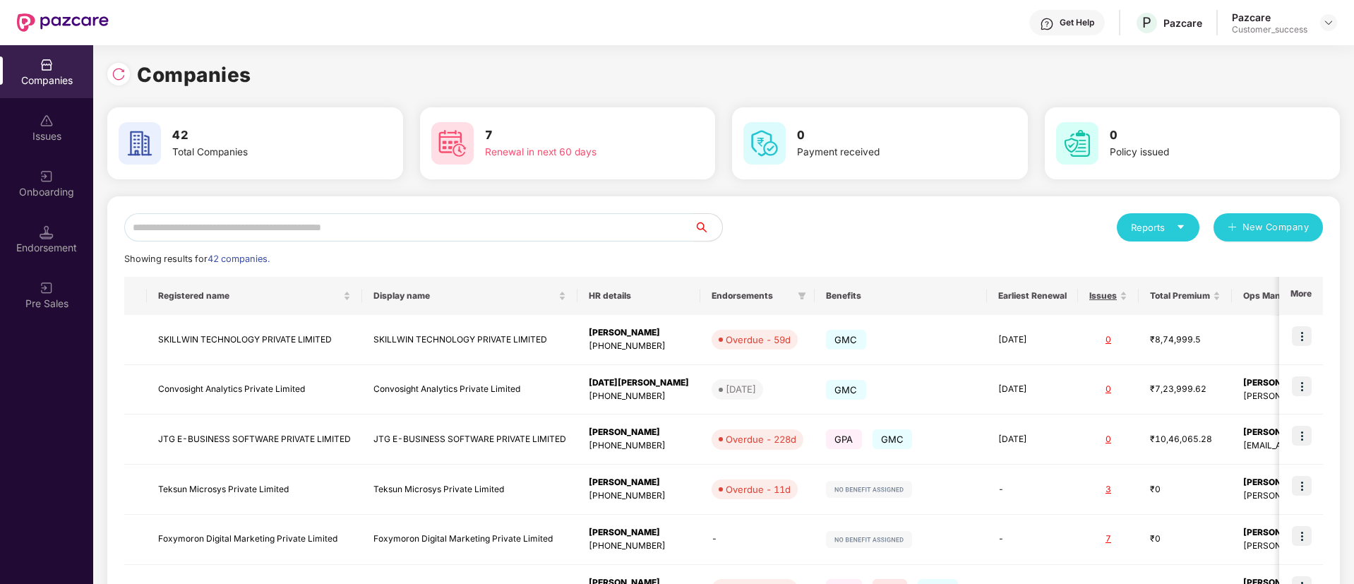
click at [34, 16] on img at bounding box center [63, 22] width 92 height 18
click at [575, 240] on input "text" at bounding box center [409, 227] width 570 height 28
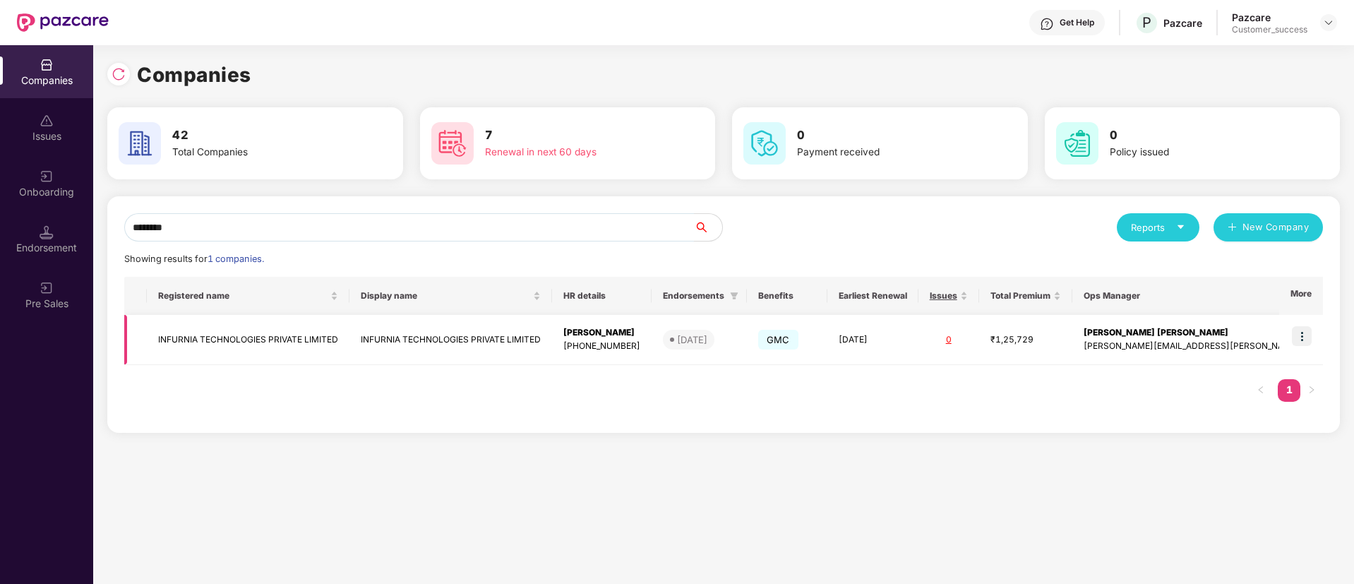
type input "********"
click at [1304, 337] on img at bounding box center [1302, 336] width 20 height 20
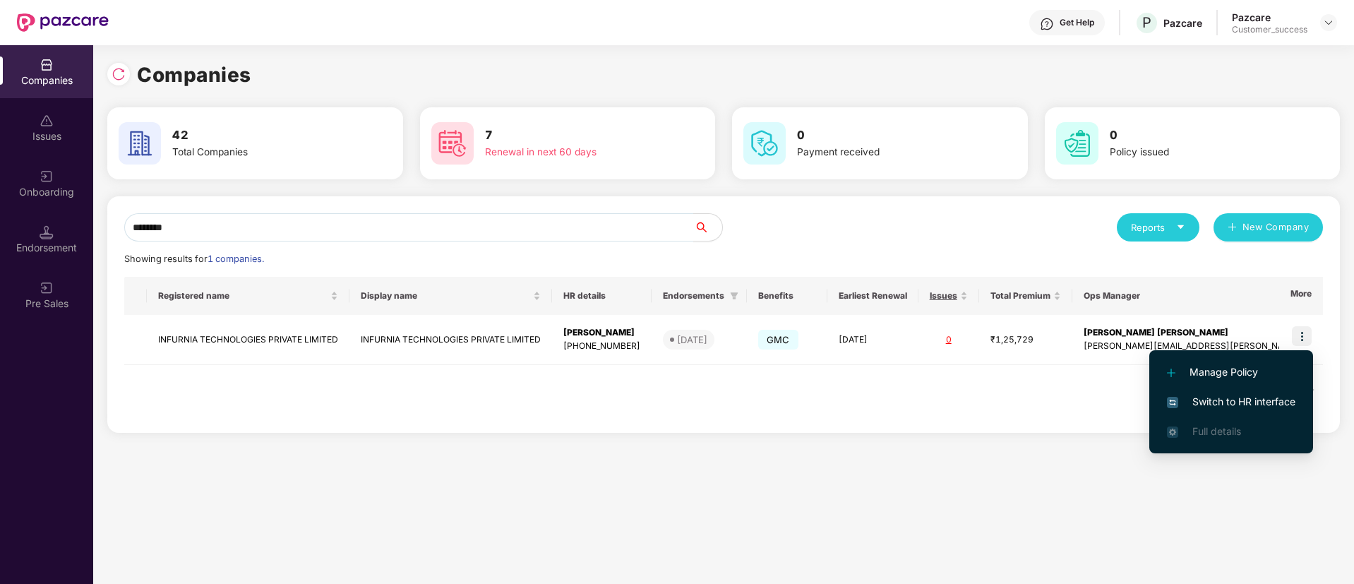
click at [1252, 395] on span "Switch to HR interface" at bounding box center [1231, 402] width 128 height 16
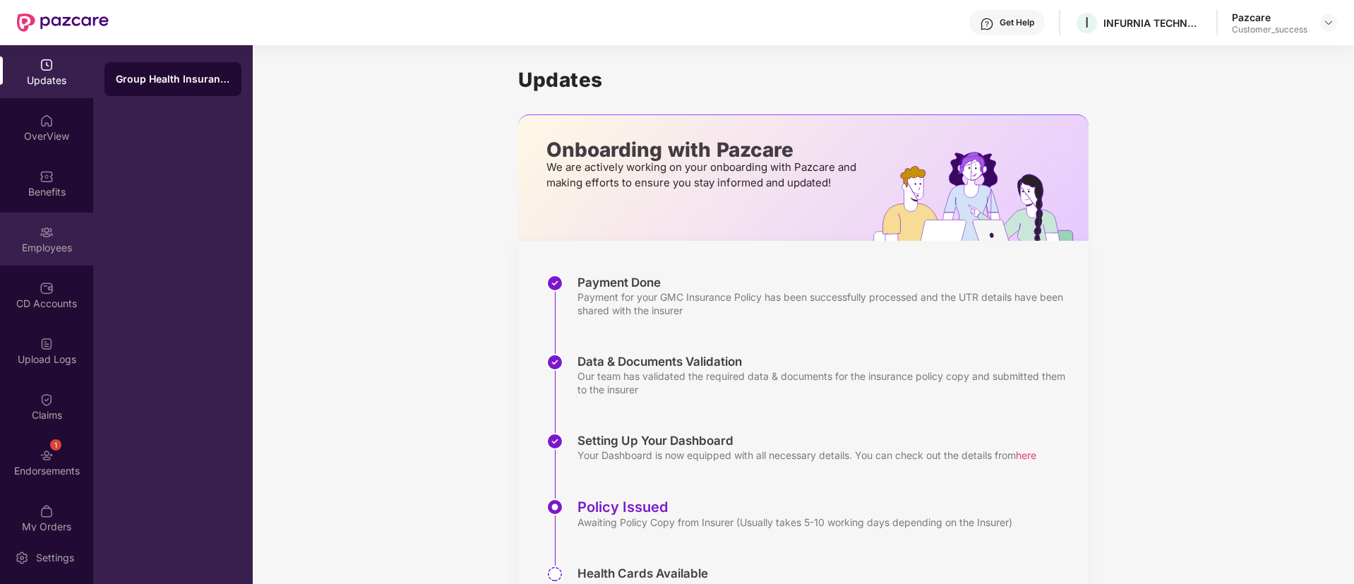
click at [56, 243] on div "Employees" at bounding box center [46, 248] width 93 height 14
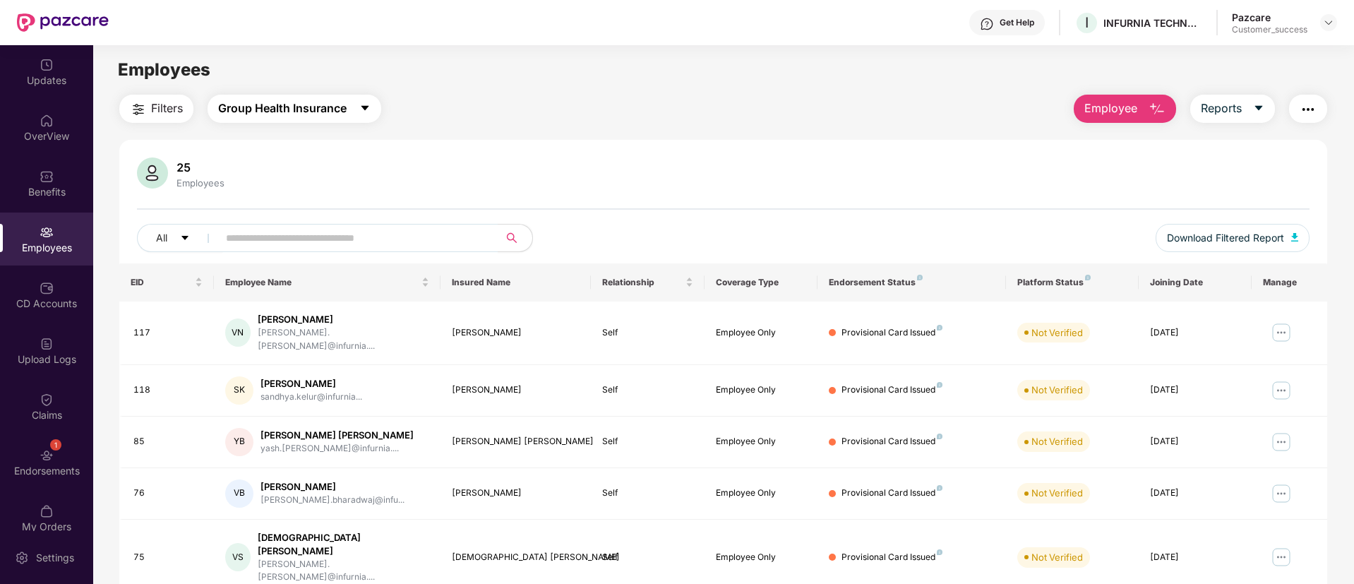
click at [361, 107] on icon "caret-down" at bounding box center [364, 107] width 11 height 11
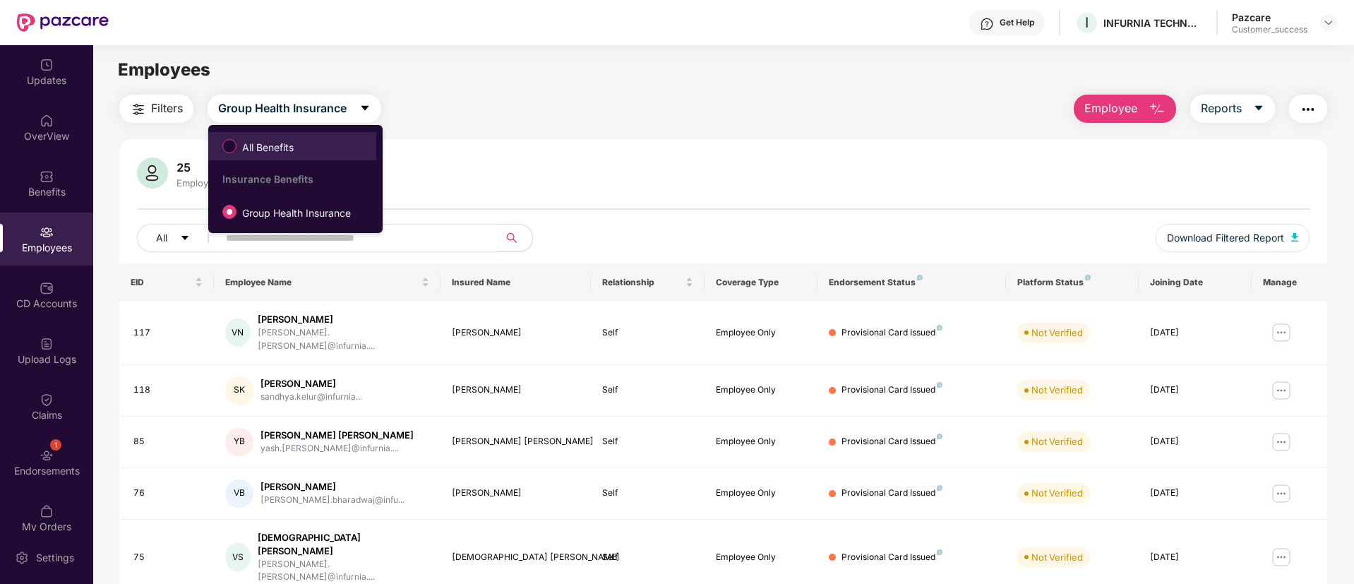
click at [287, 136] on label "All Benefits" at bounding box center [260, 146] width 91 height 24
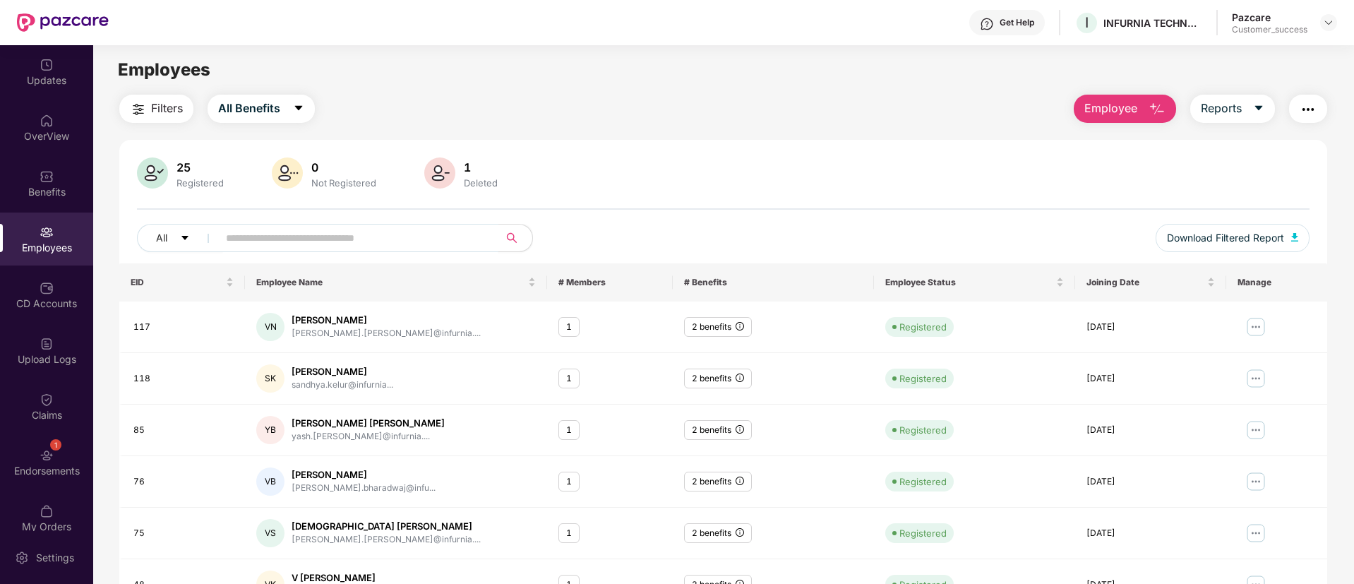
click at [361, 249] on span at bounding box center [353, 238] width 289 height 28
paste input "**********"
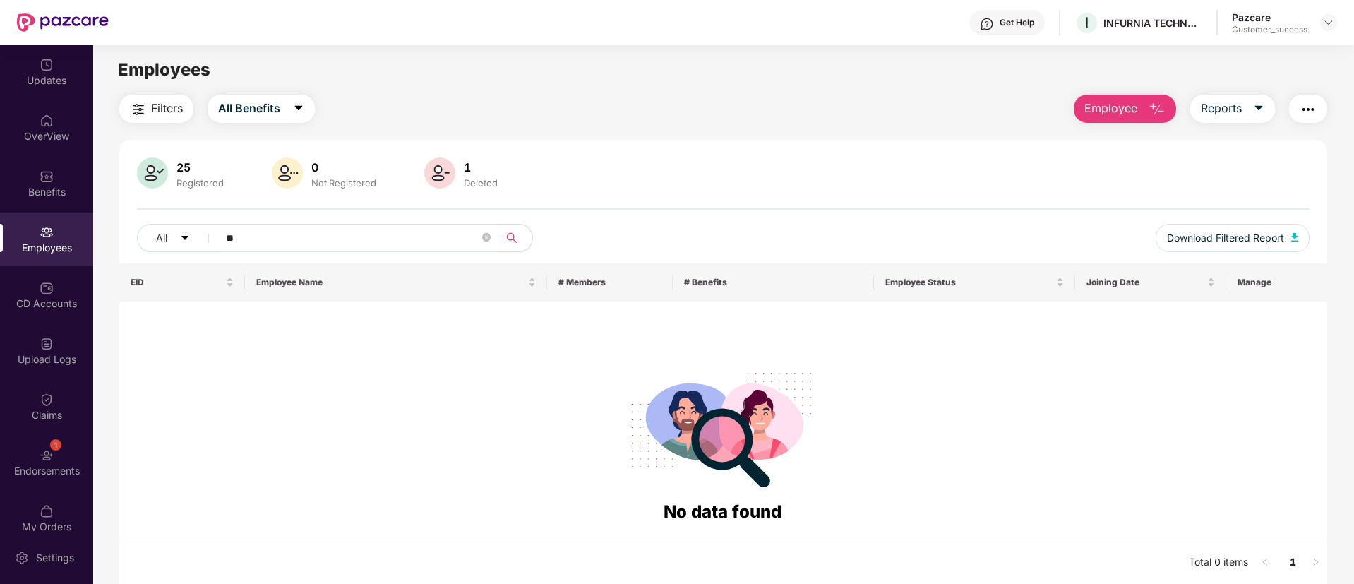
type input "*"
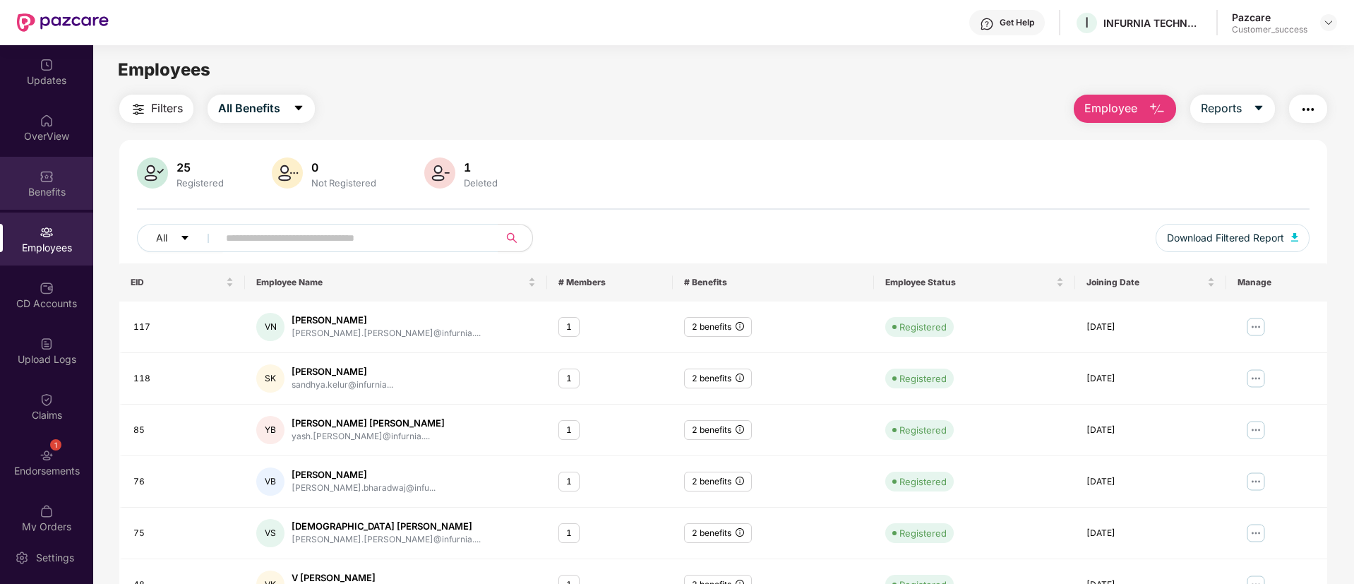
click at [21, 179] on div "Benefits" at bounding box center [46, 183] width 93 height 53
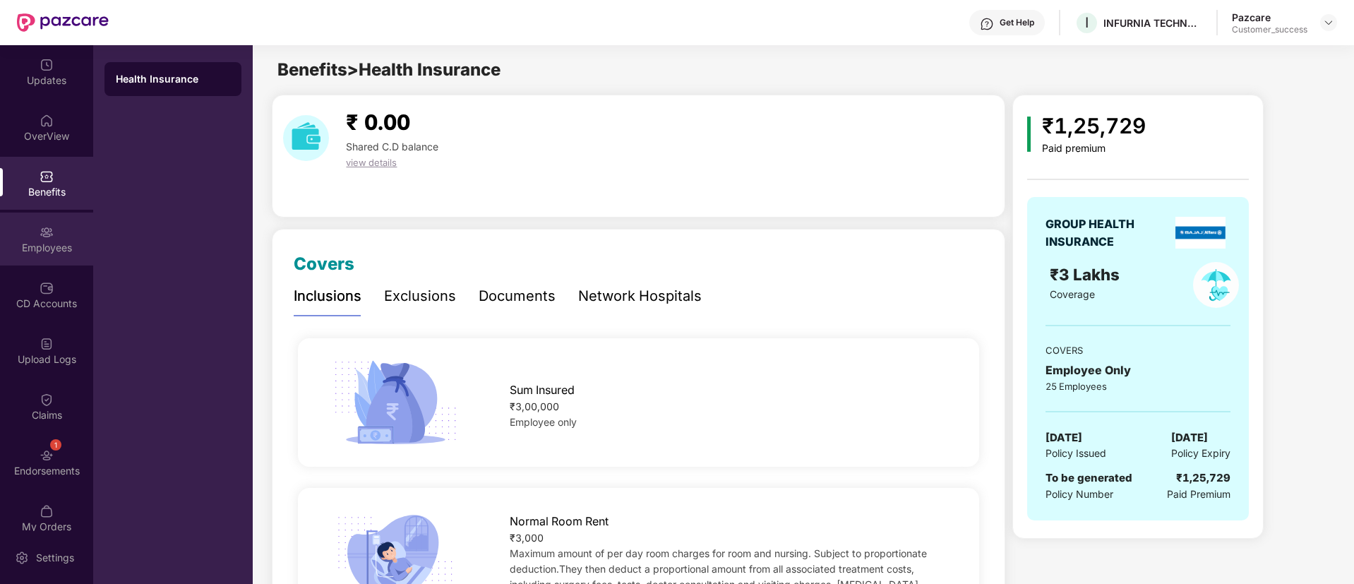
click at [35, 237] on div "Employees" at bounding box center [46, 238] width 93 height 53
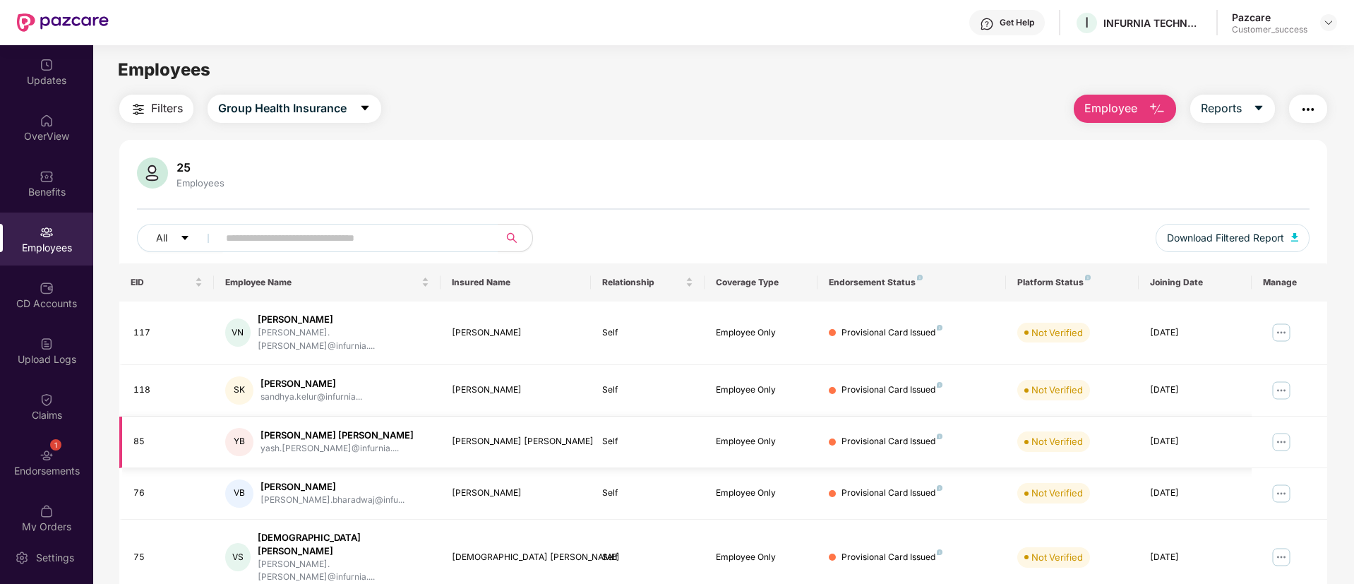
scroll to position [284, 0]
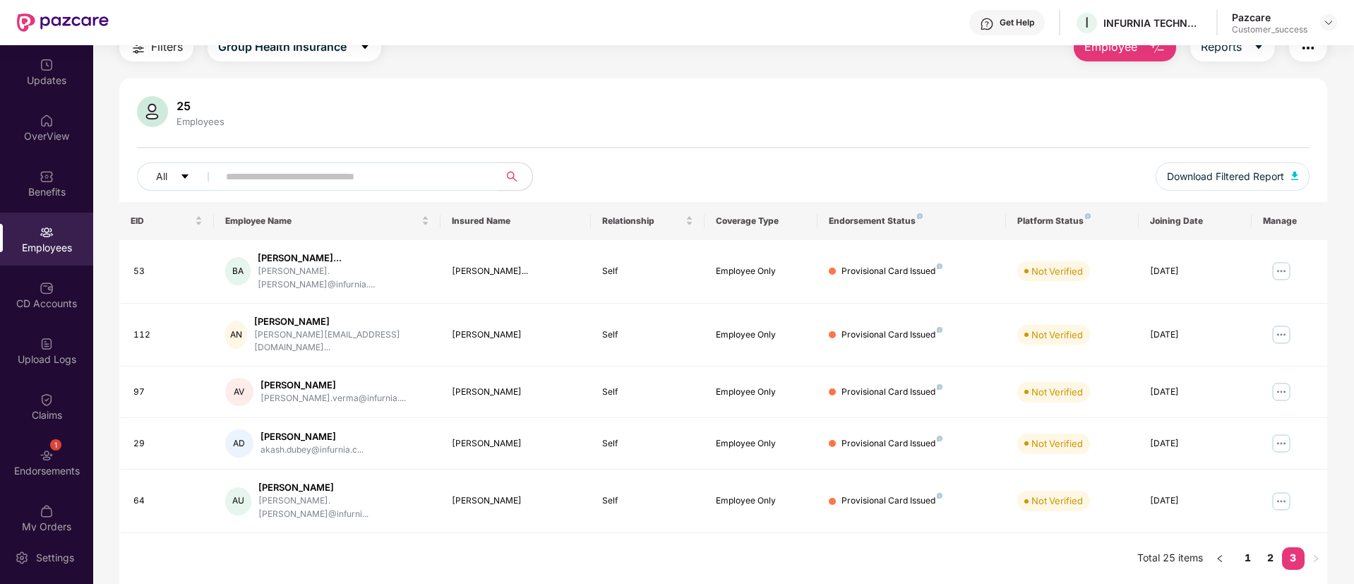
scroll to position [45, 0]
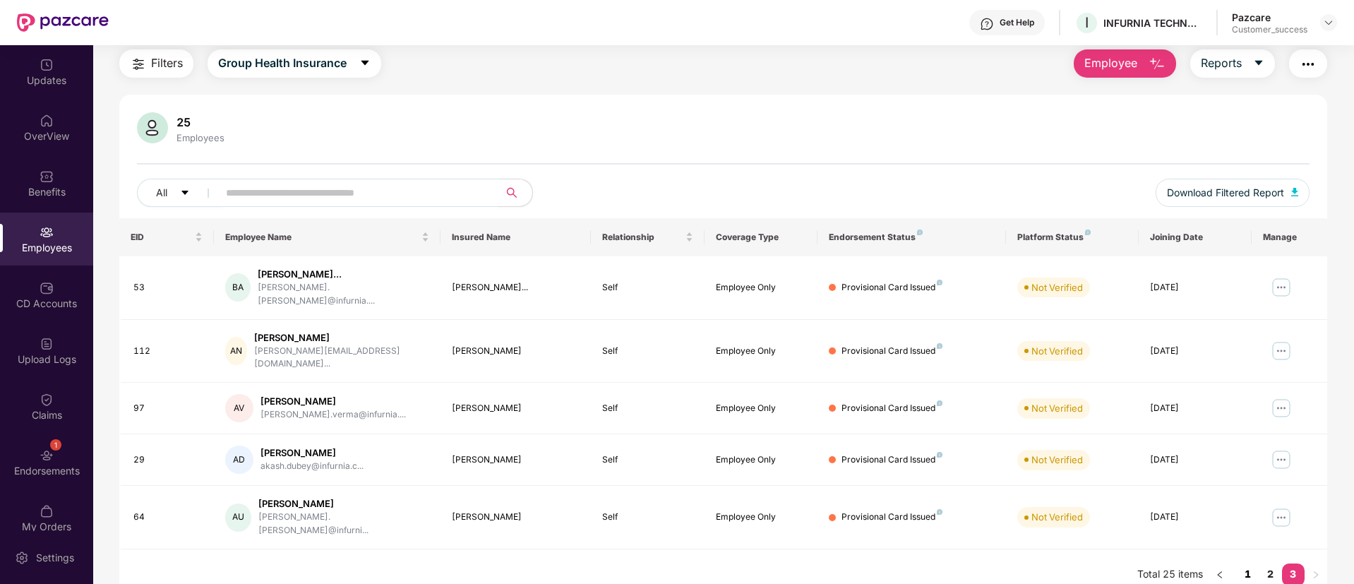
click at [1249, 563] on link "1" at bounding box center [1248, 573] width 23 height 21
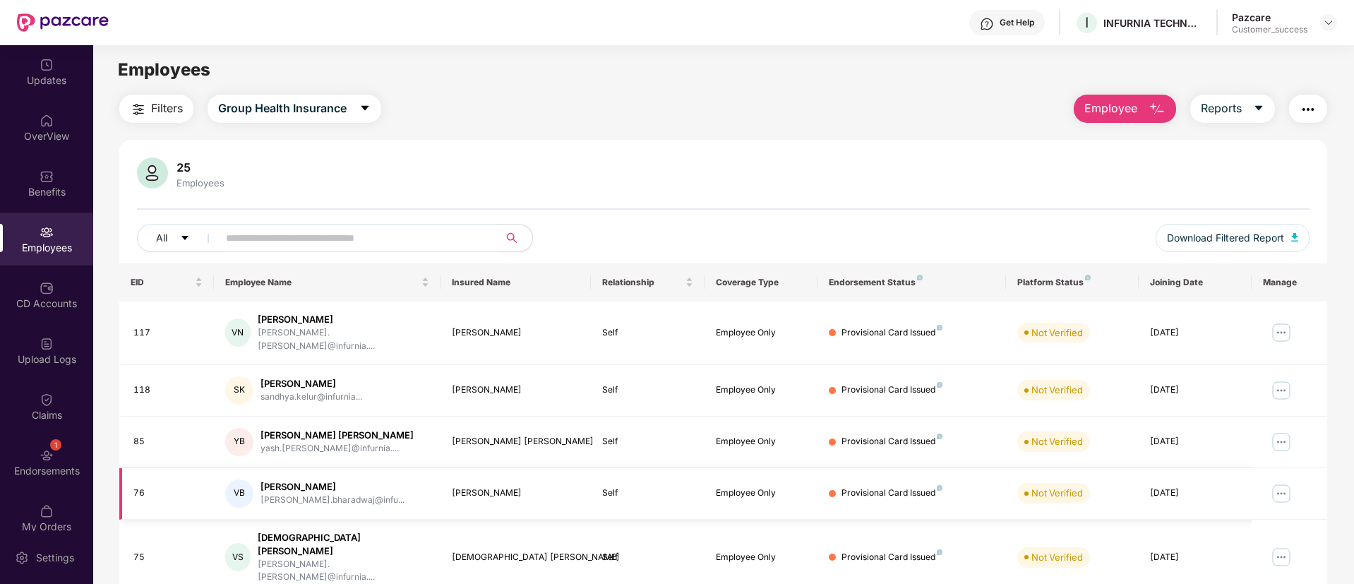
scroll to position [284, 0]
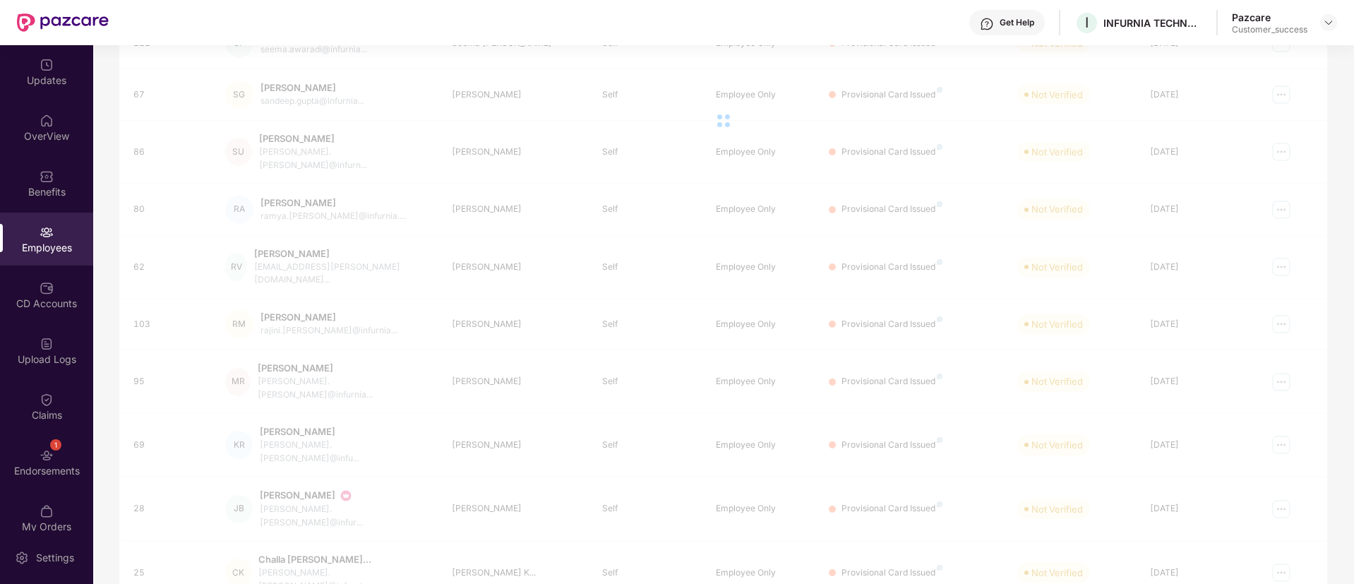
scroll to position [45, 0]
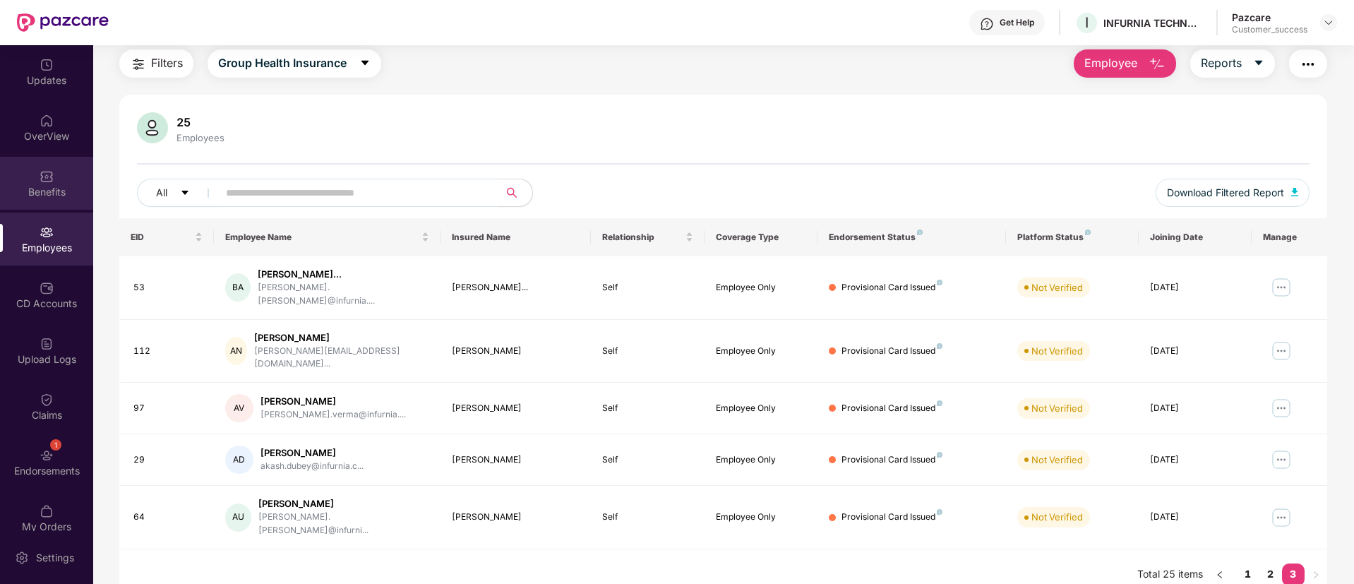
click at [56, 191] on div "Benefits" at bounding box center [46, 192] width 93 height 14
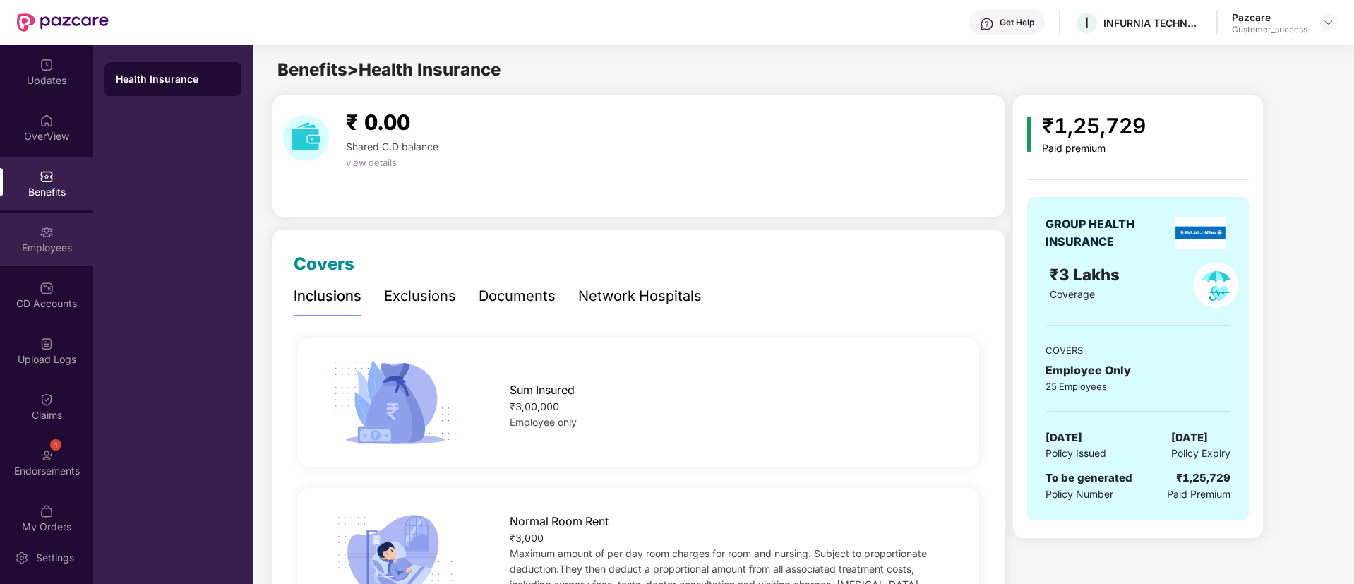
click at [37, 250] on div "Employees" at bounding box center [46, 248] width 93 height 14
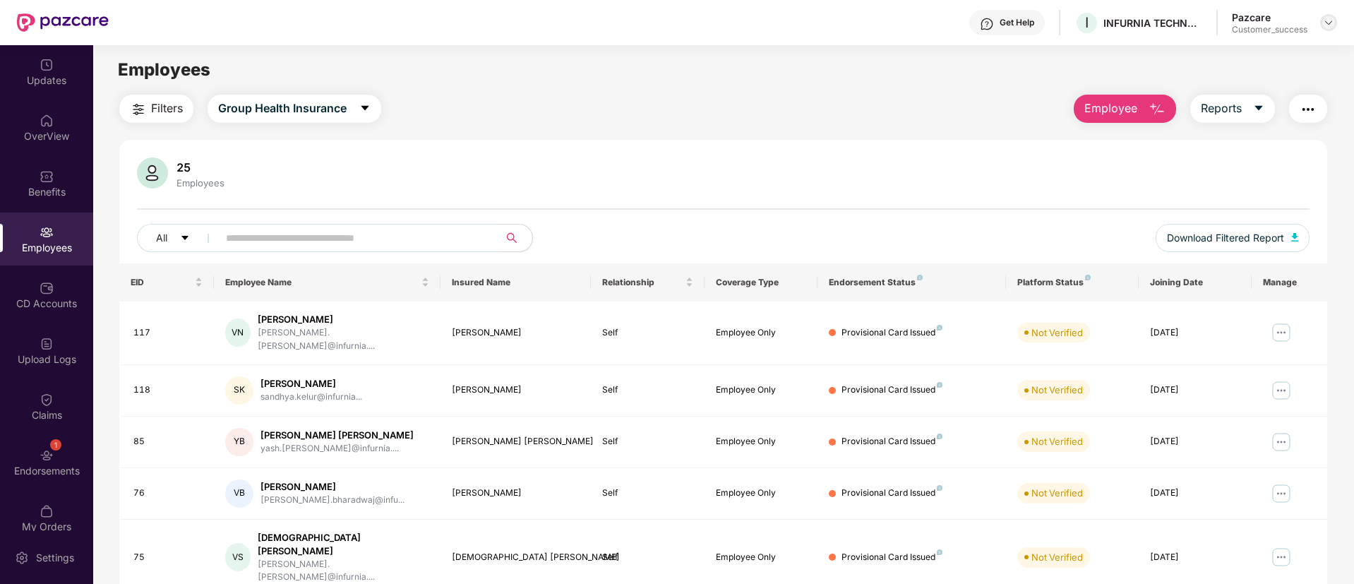
click at [1329, 24] on img at bounding box center [1328, 22] width 11 height 11
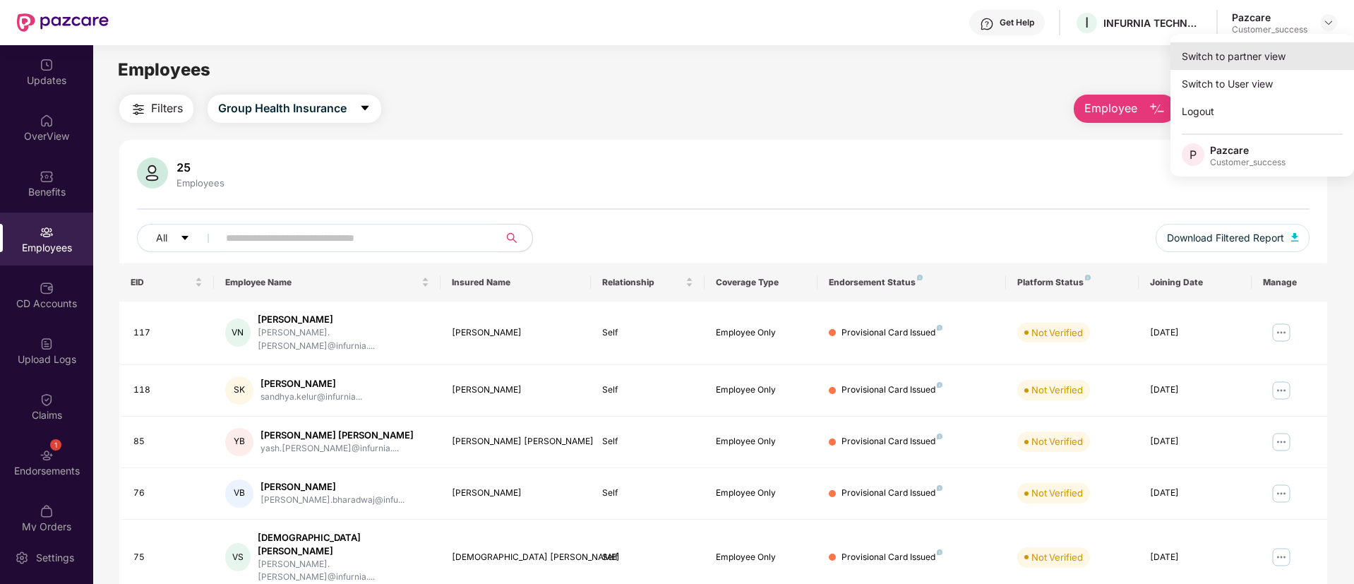
click at [1280, 53] on div "Switch to partner view" at bounding box center [1262, 56] width 184 height 28
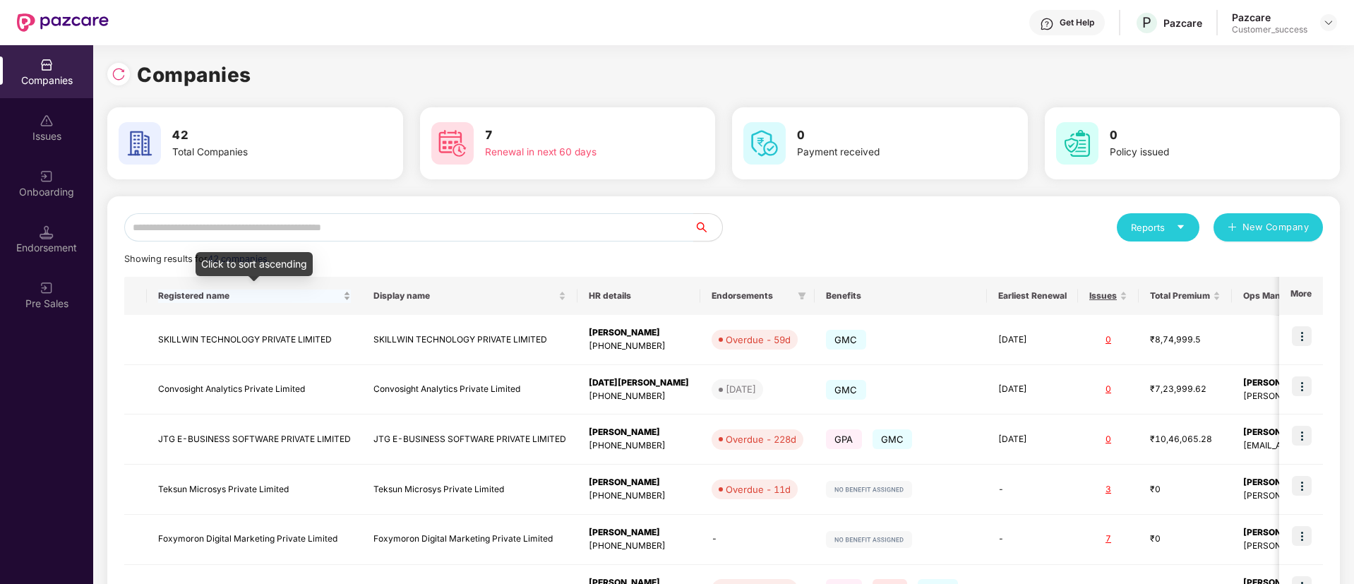
click at [300, 299] on span "Registered name" at bounding box center [249, 295] width 182 height 11
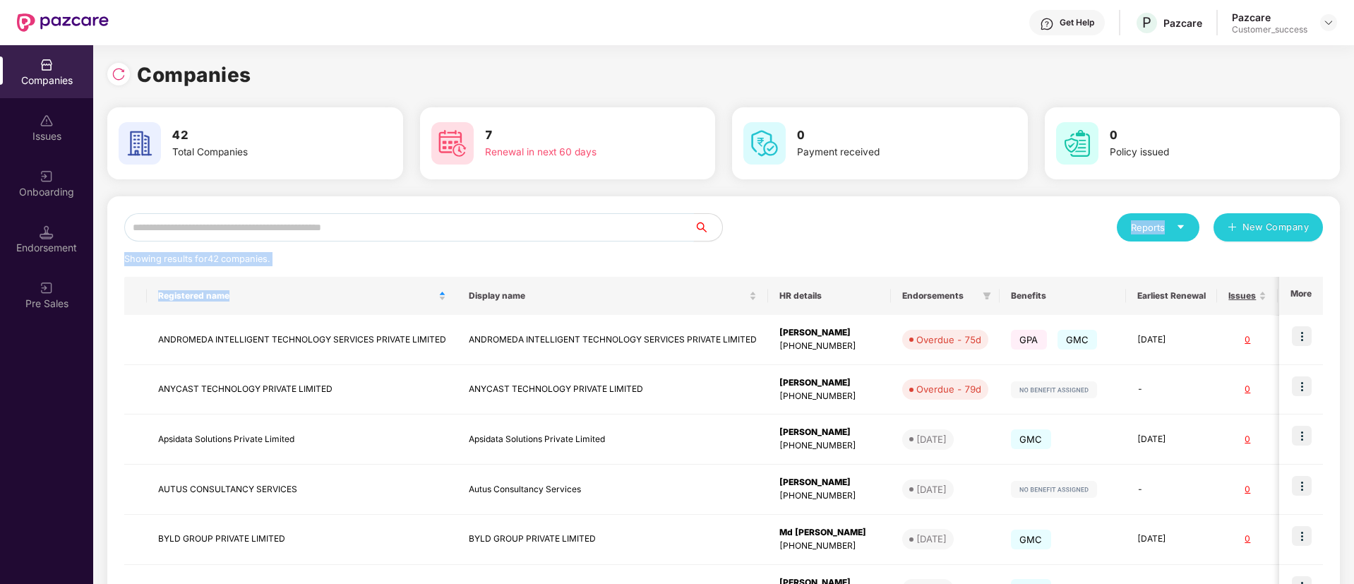
click at [334, 227] on input "text" at bounding box center [409, 227] width 570 height 28
click at [331, 258] on div "Showing results for 42 companies." at bounding box center [723, 259] width 1199 height 14
click at [306, 224] on input "text" at bounding box center [409, 227] width 570 height 28
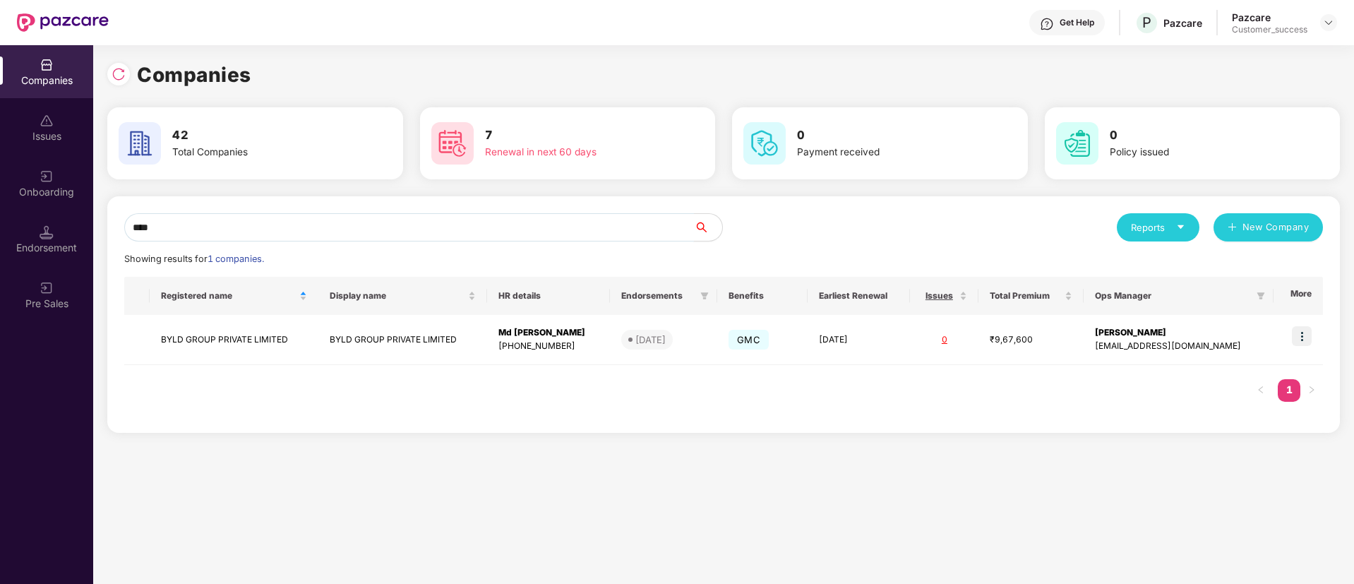
type input "****"
click at [1301, 328] on img at bounding box center [1302, 336] width 20 height 20
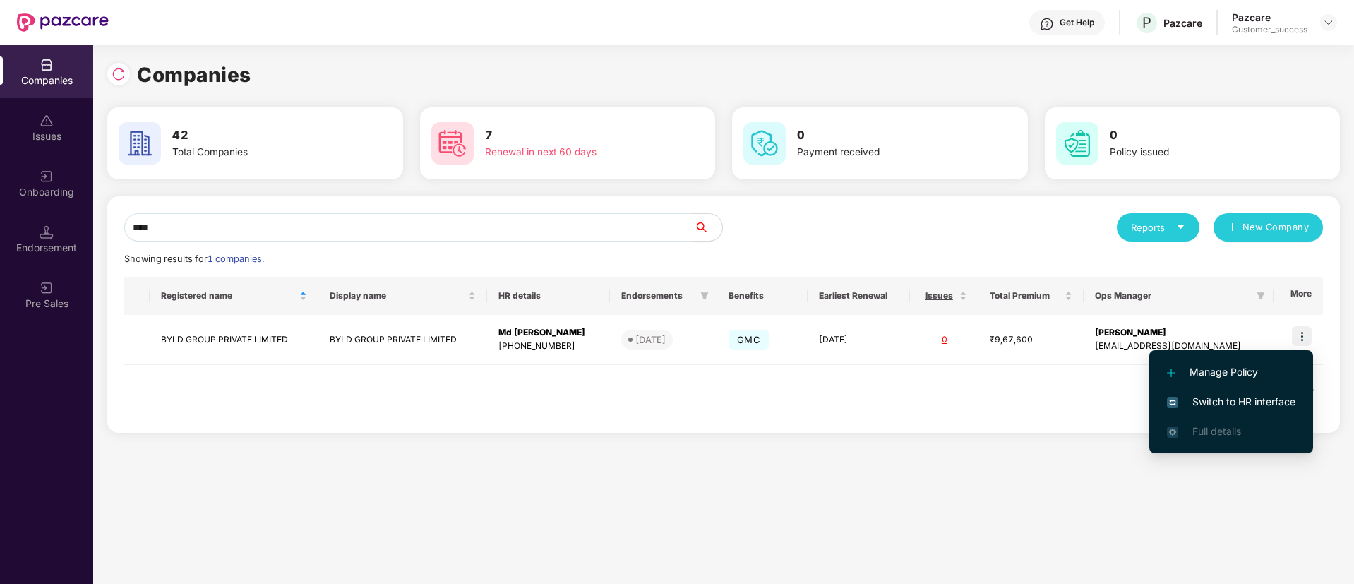
click at [1219, 405] on span "Switch to HR interface" at bounding box center [1231, 402] width 128 height 16
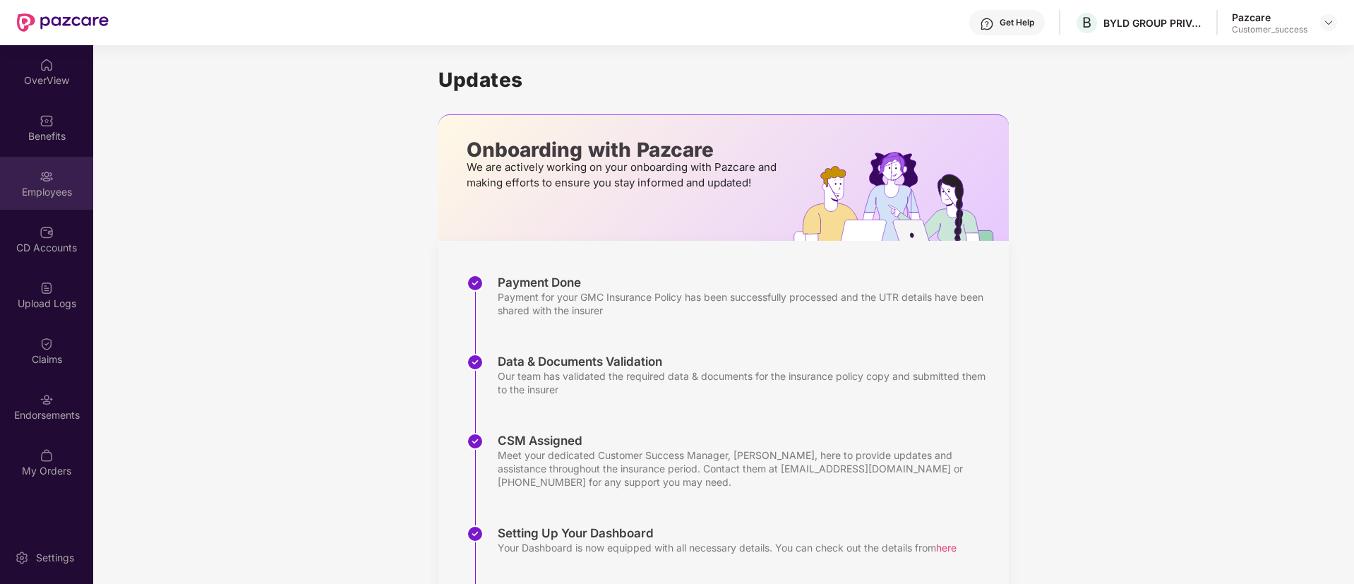
click at [57, 191] on div "Employees" at bounding box center [46, 192] width 93 height 14
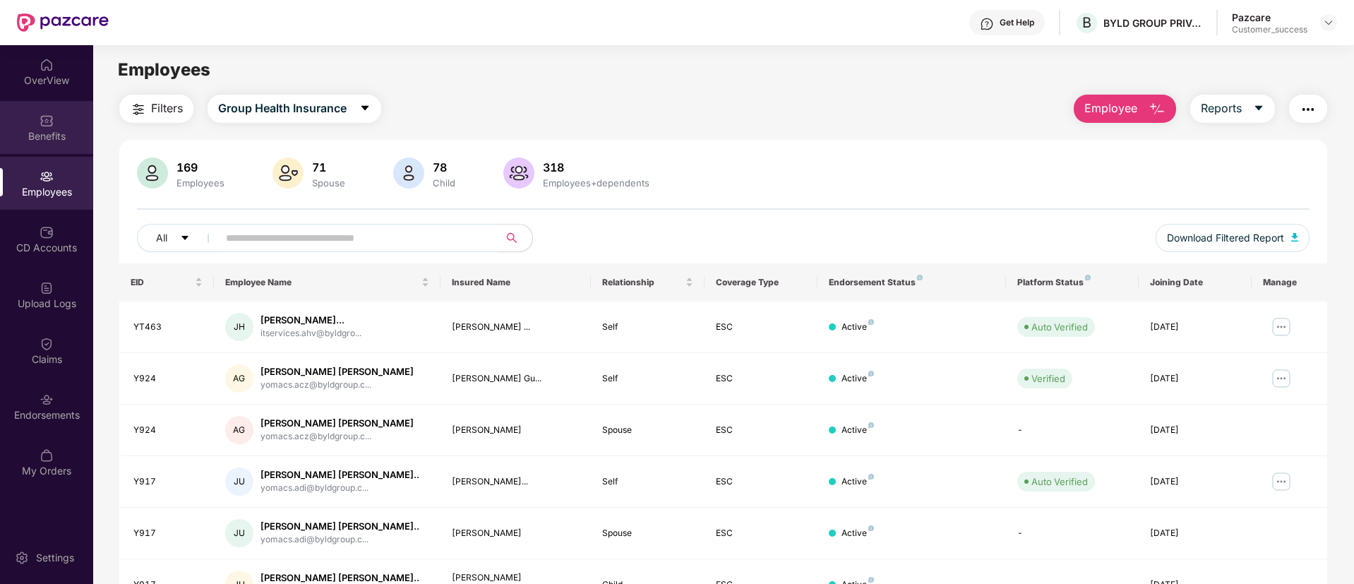
click at [54, 128] on div "Benefits" at bounding box center [46, 127] width 93 height 53
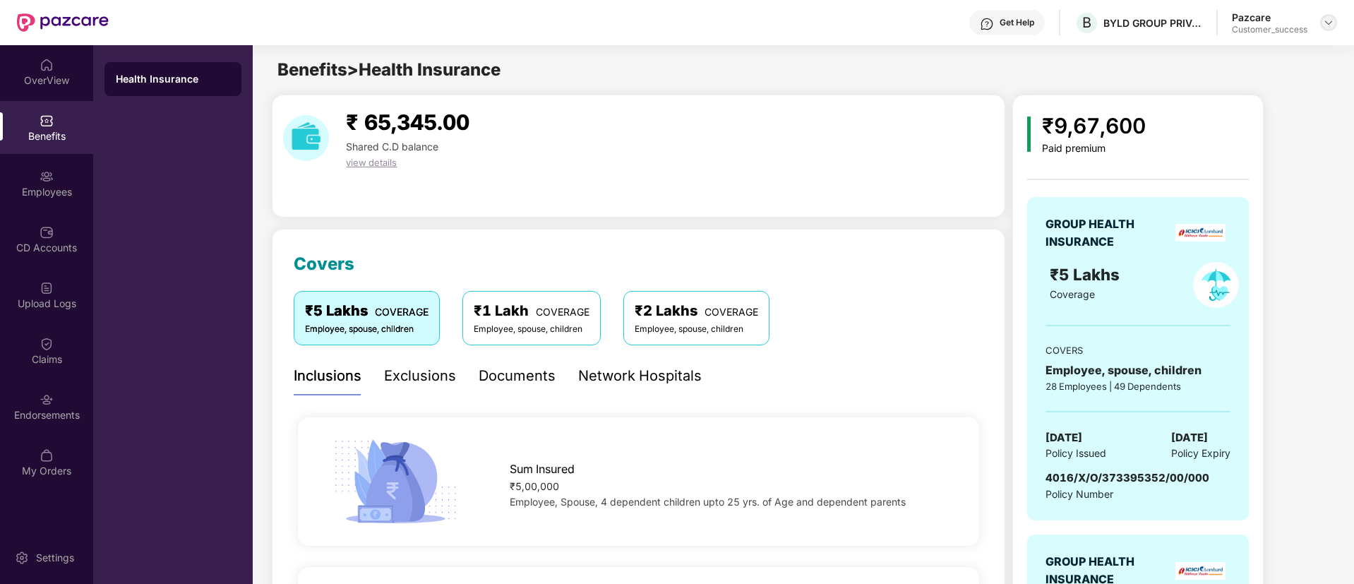
click at [1324, 19] on img at bounding box center [1328, 22] width 11 height 11
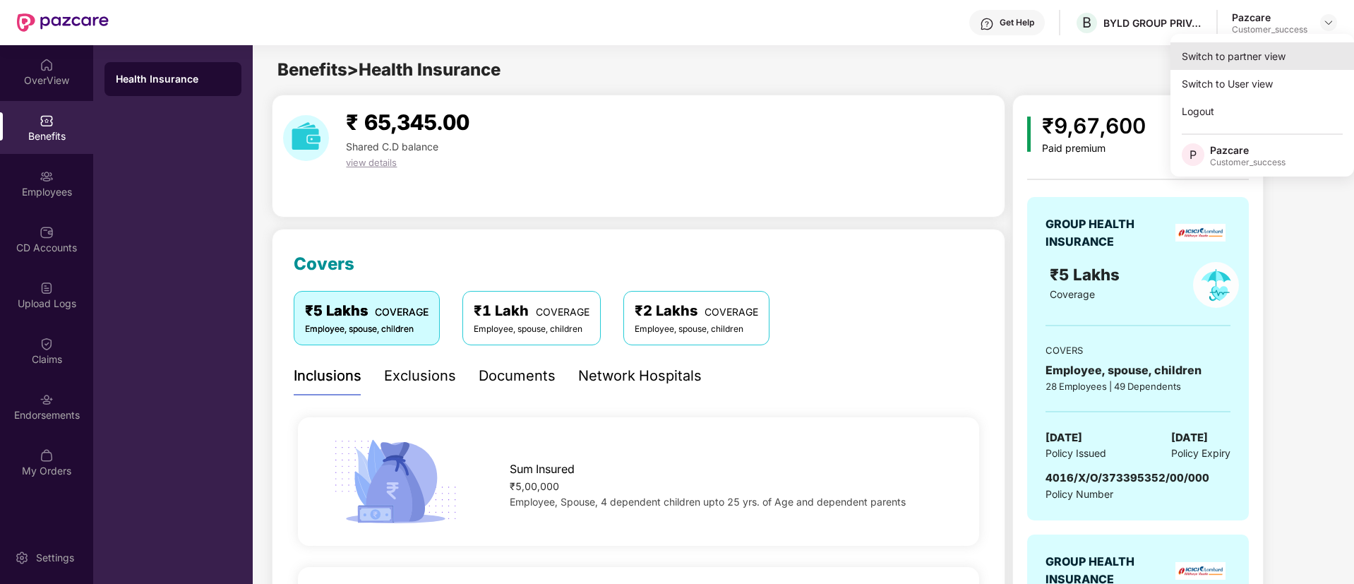
click at [1283, 56] on div "Switch to partner view" at bounding box center [1262, 56] width 184 height 28
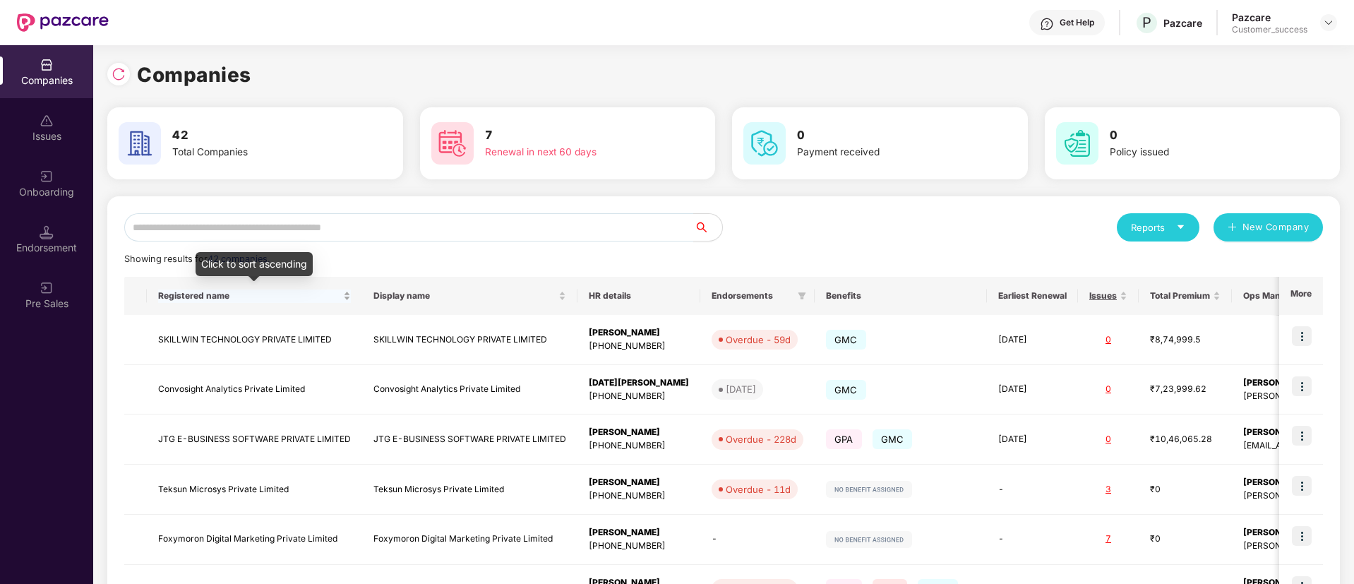
click at [282, 300] on span "Registered name" at bounding box center [249, 295] width 182 height 11
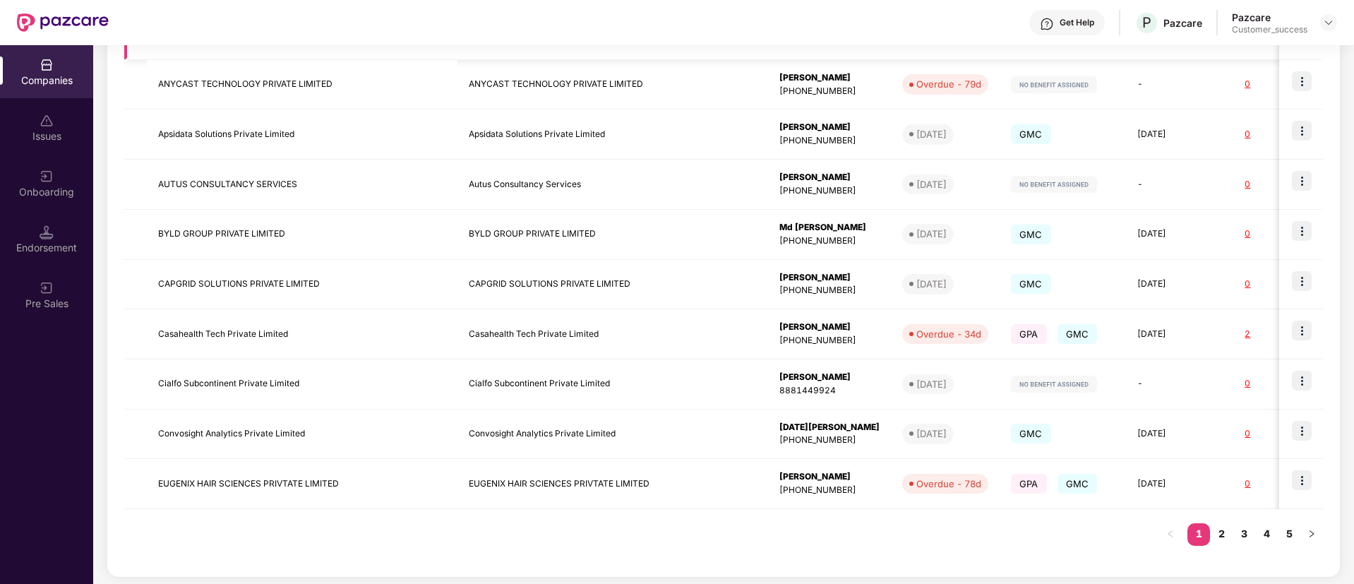
scroll to position [309, 0]
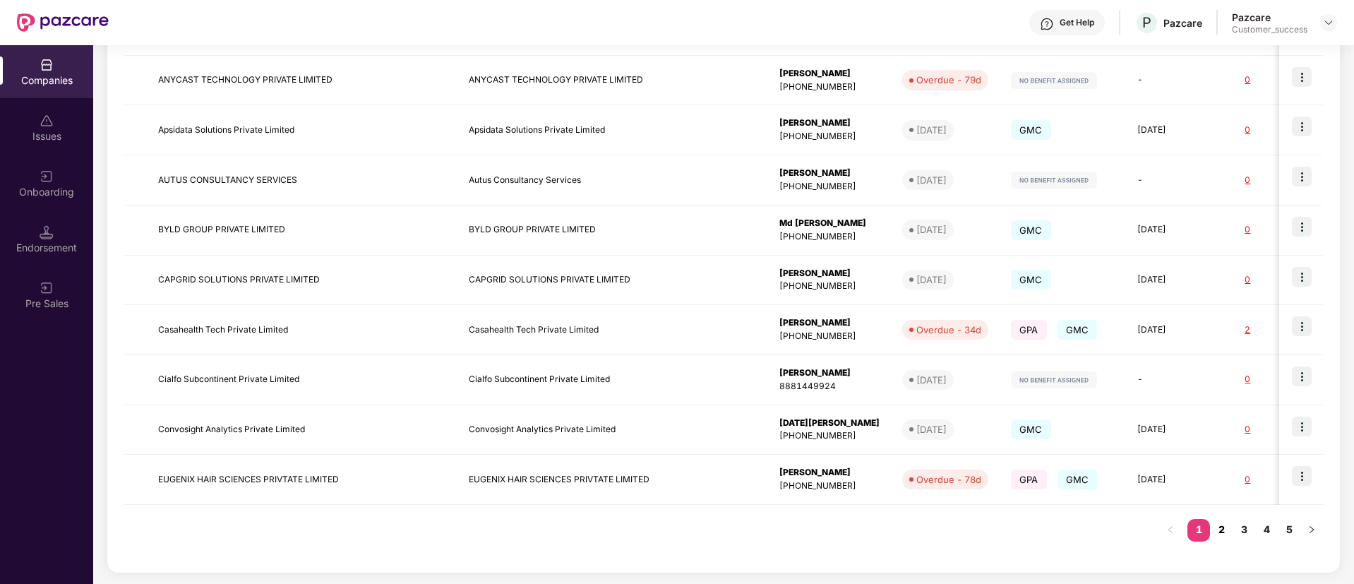
click at [1215, 530] on link "2" at bounding box center [1221, 529] width 23 height 21
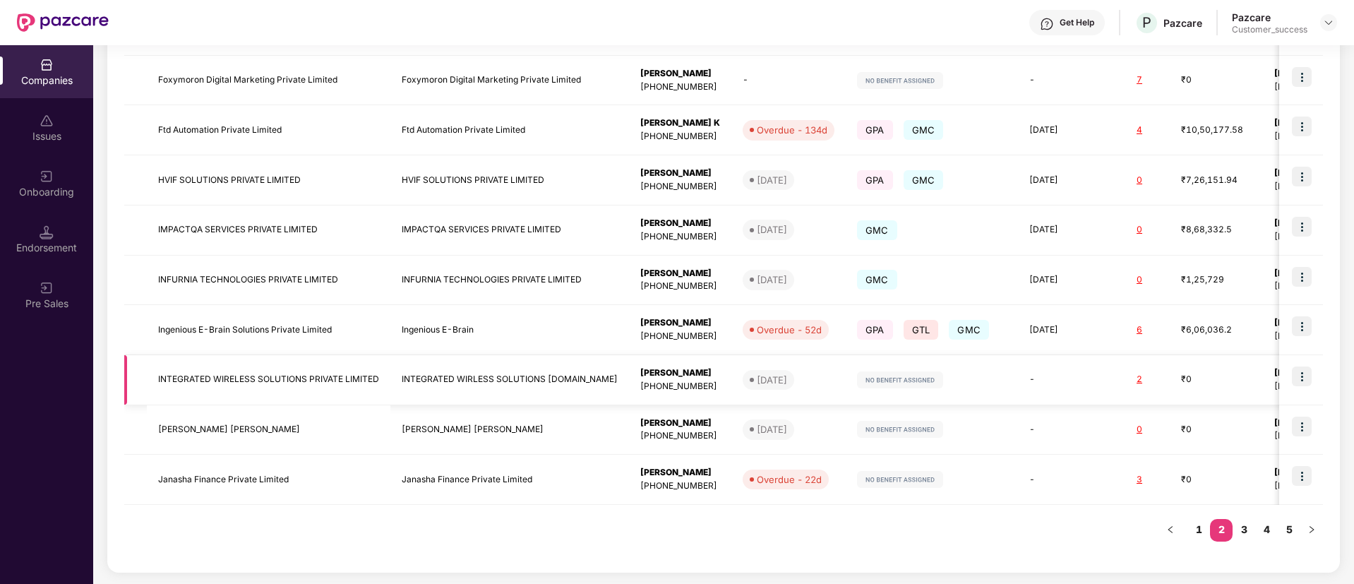
scroll to position [0, 0]
